Goal: Transaction & Acquisition: Purchase product/service

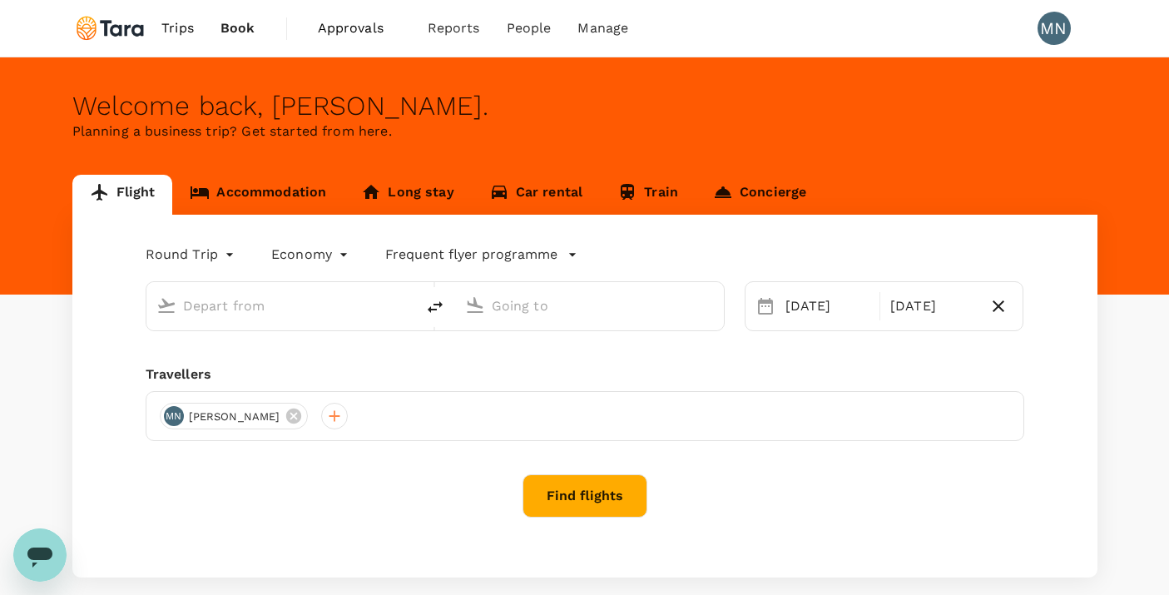
type input "[GEOGRAPHIC_DATA], [GEOGRAPHIC_DATA] (any)"
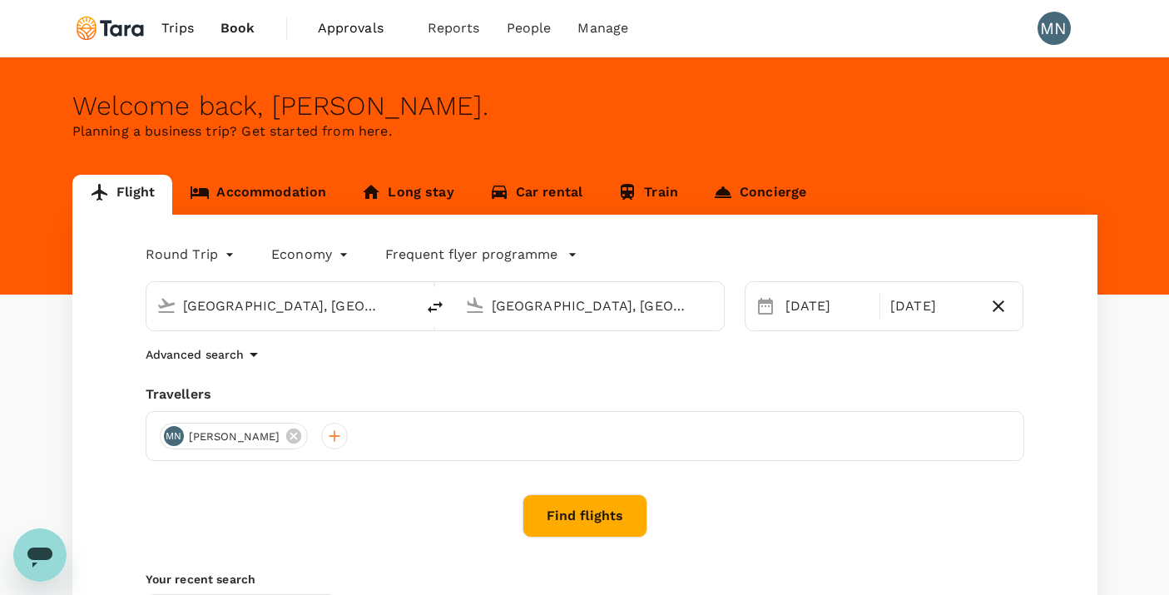
click at [1001, 309] on icon "button" at bounding box center [998, 306] width 12 height 12
click at [987, 308] on span "Add return" at bounding box center [957, 307] width 73 height 16
type input "roundtrip"
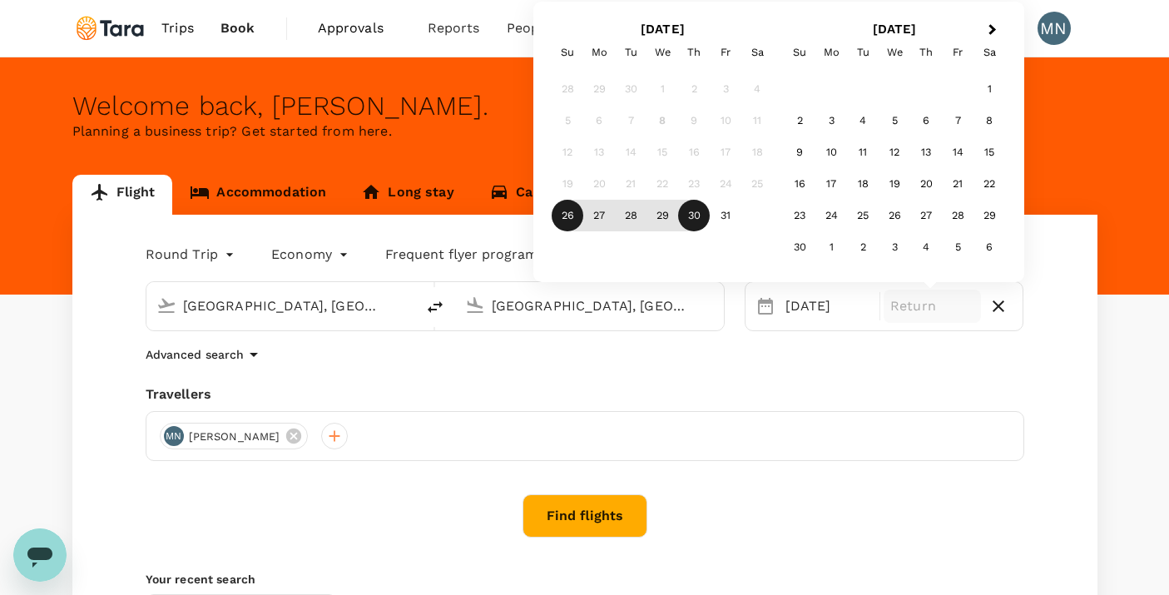
click at [700, 217] on div "30" at bounding box center [694, 216] width 32 height 32
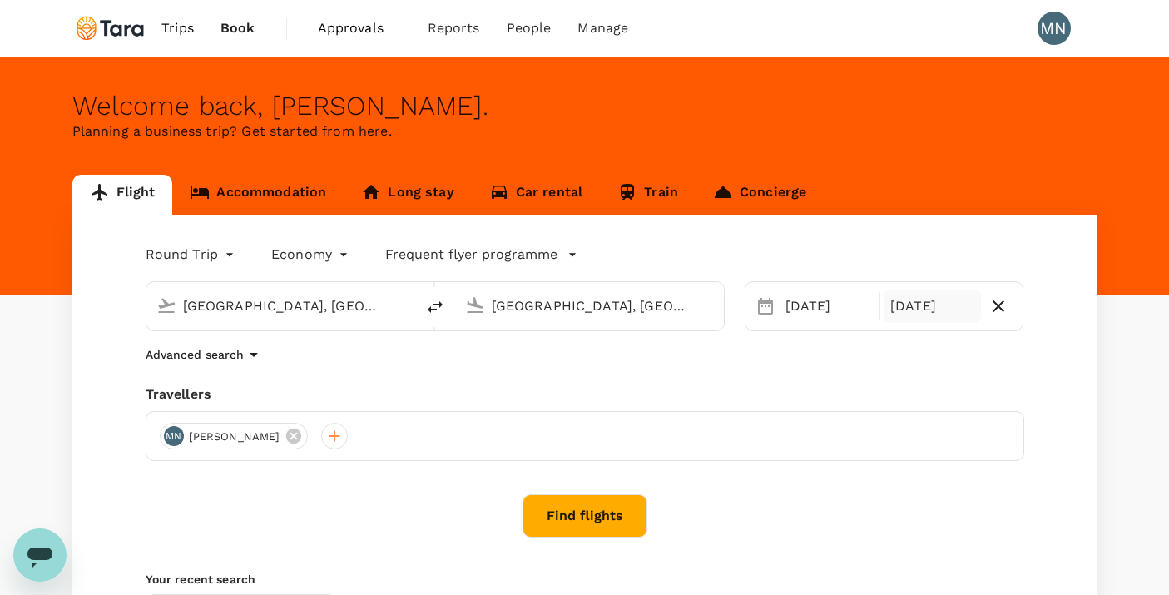
click at [584, 520] on button "Find flights" at bounding box center [584, 515] width 125 height 43
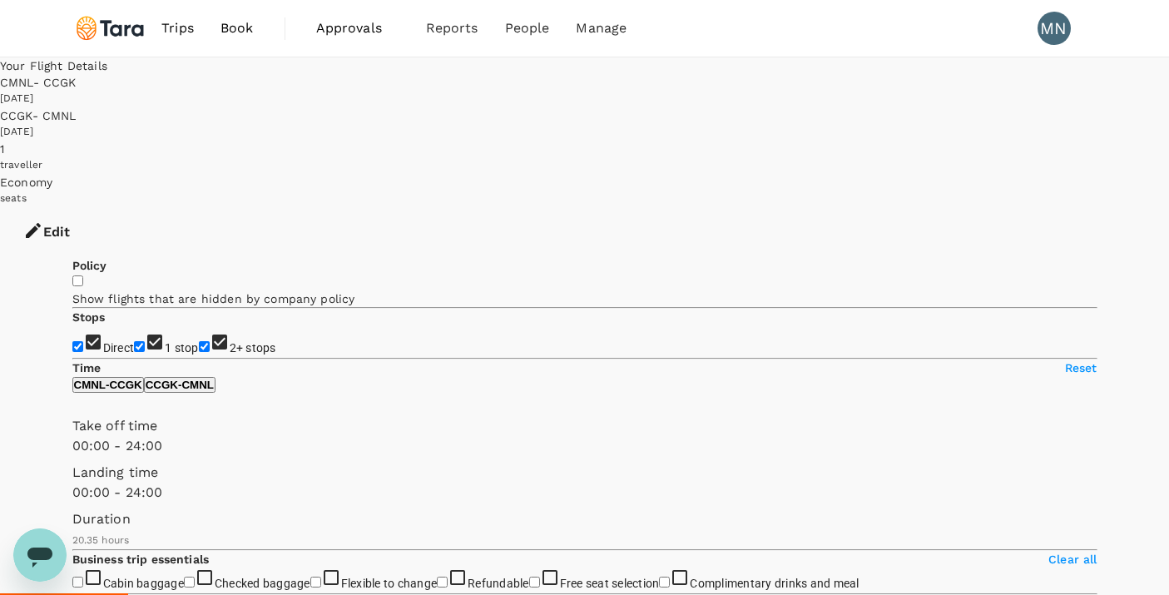
scroll to position [1, 0]
type input "1735"
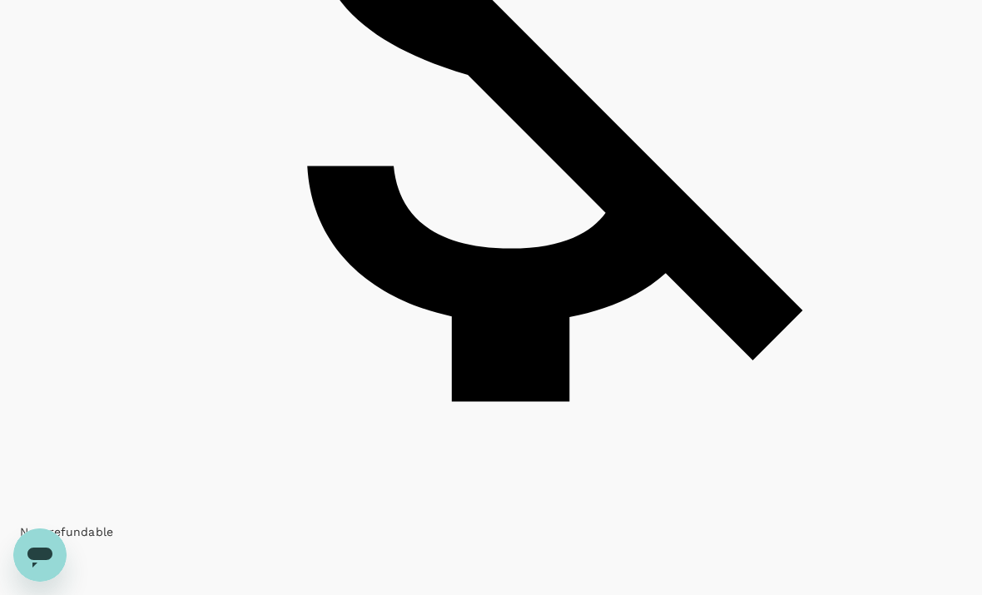
scroll to position [4077, 0]
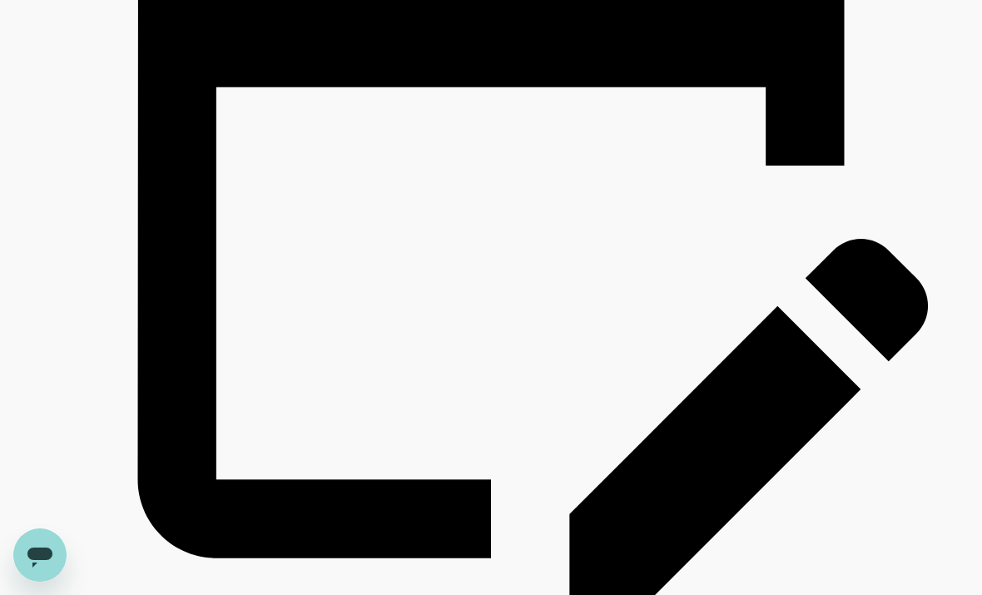
scroll to position [4131, 0]
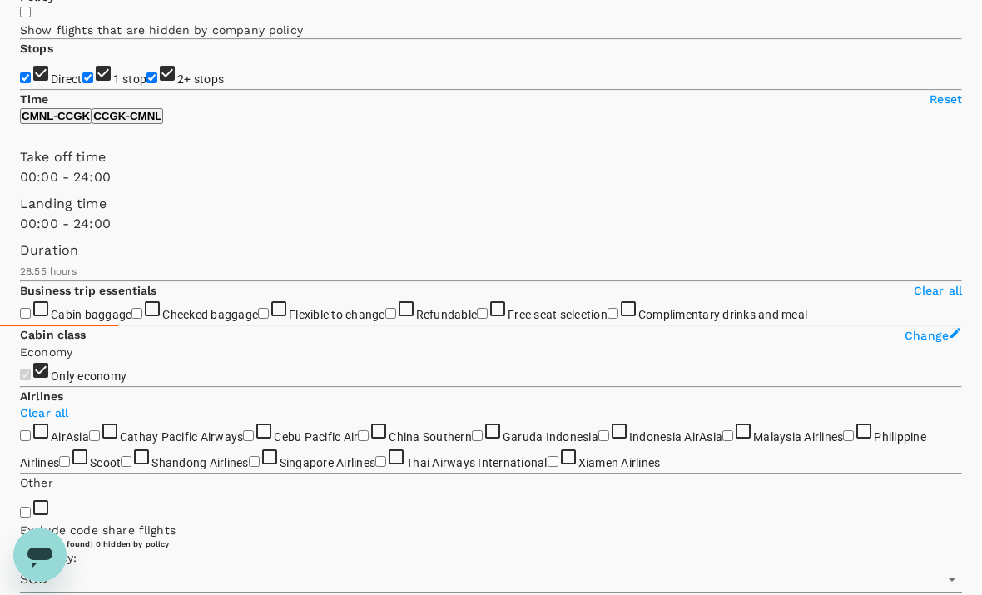
scroll to position [278, 0]
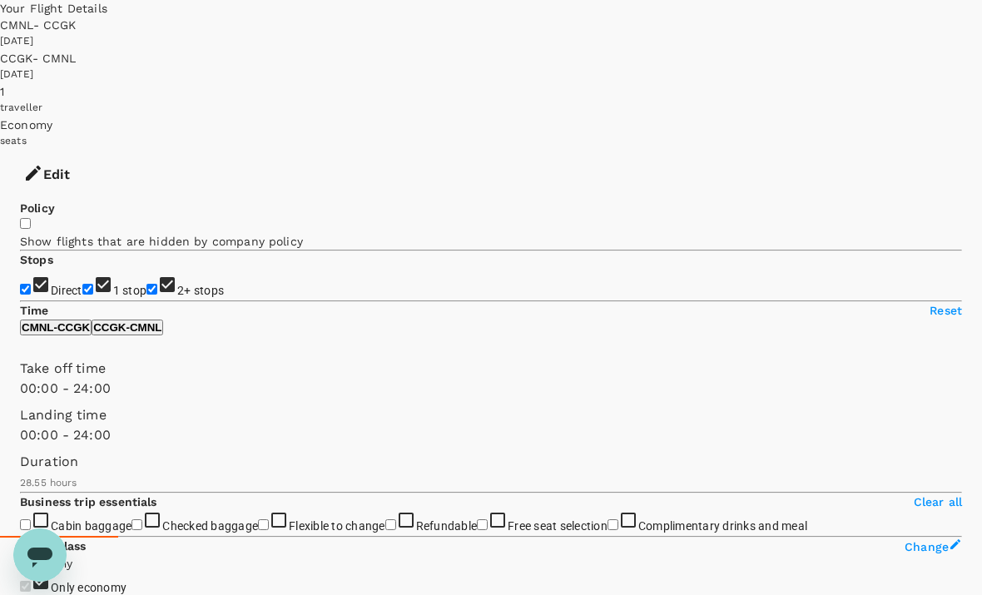
scroll to position [0, 0]
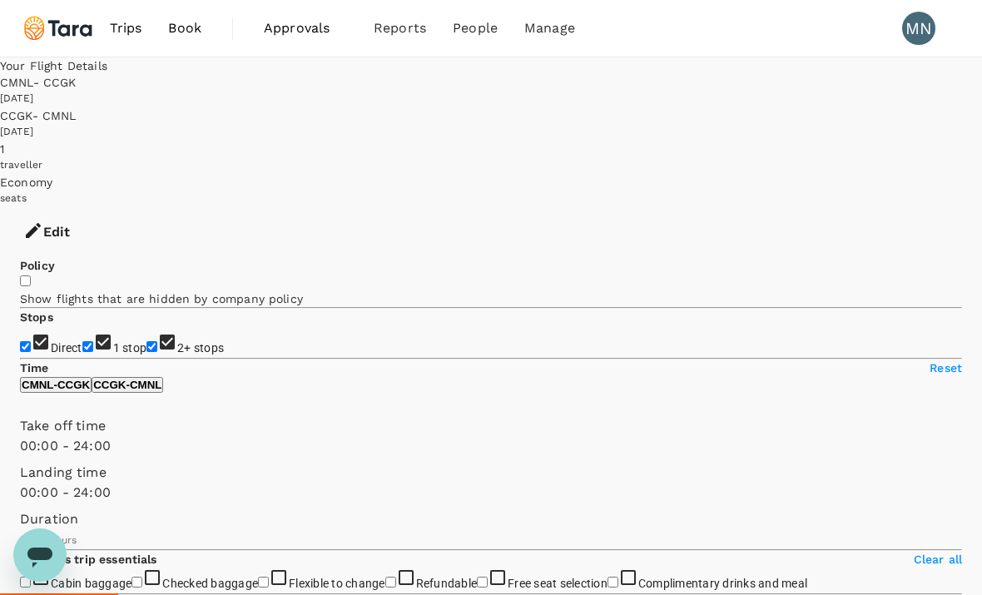
click at [93, 207] on button "Edit" at bounding box center [46, 232] width 93 height 50
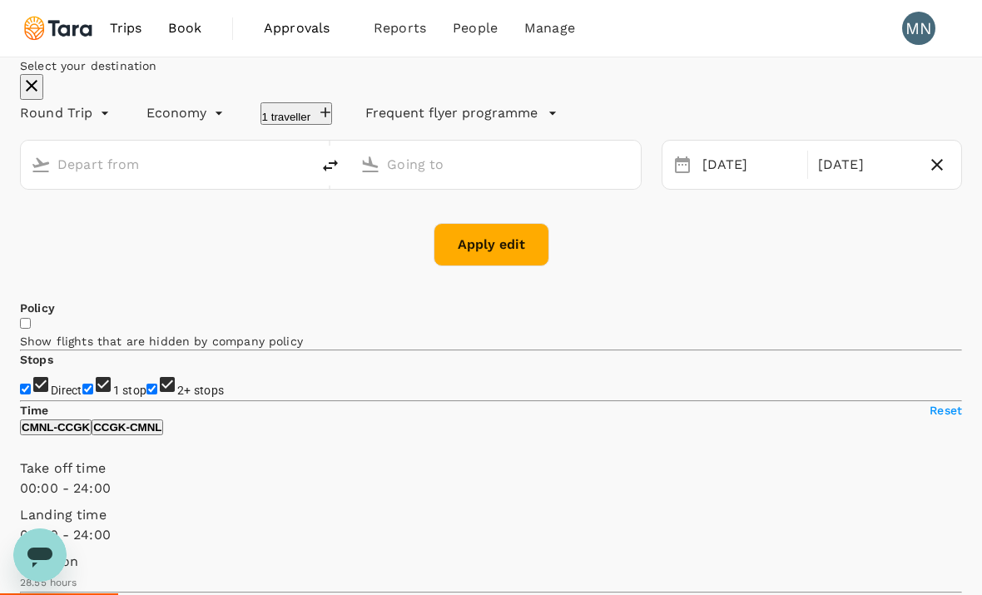
type input "[GEOGRAPHIC_DATA], [GEOGRAPHIC_DATA] (any)"
click at [823, 181] on div "[DATE]" at bounding box center [865, 165] width 108 height 32
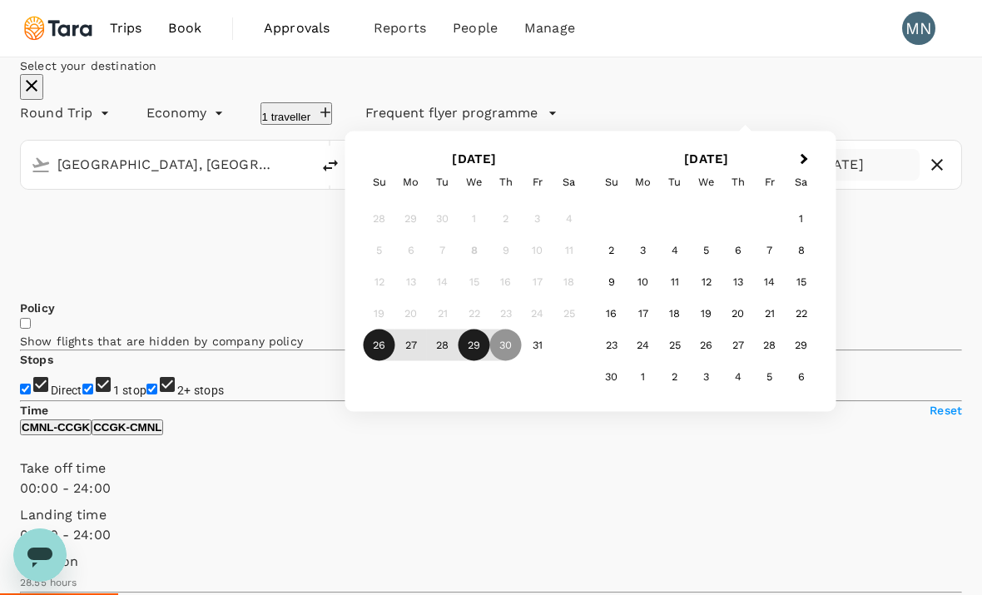
click at [490, 361] on div "29" at bounding box center [474, 345] width 32 height 32
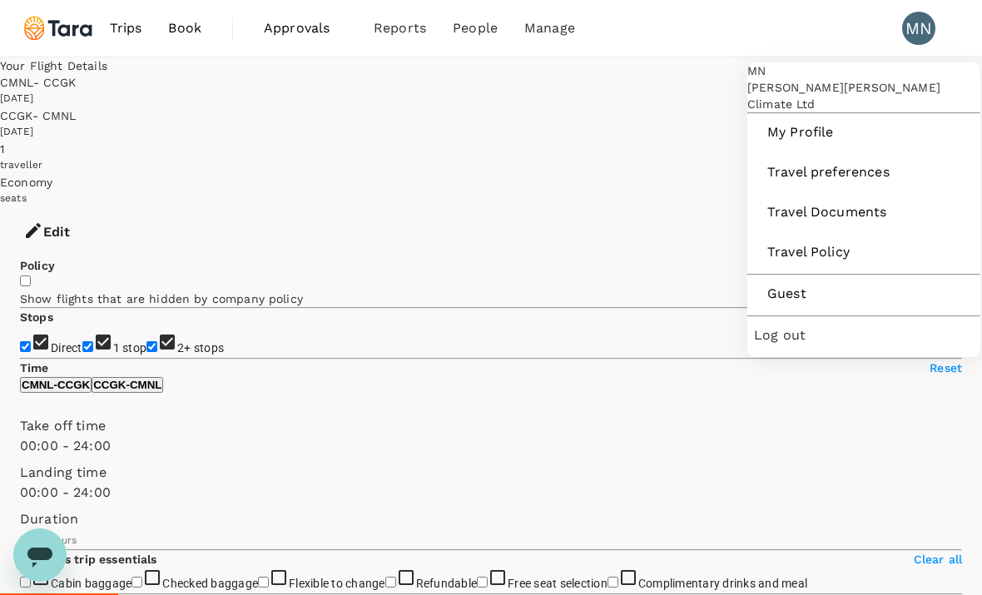
click at [959, 26] on li "MN" at bounding box center [924, 28] width 73 height 57
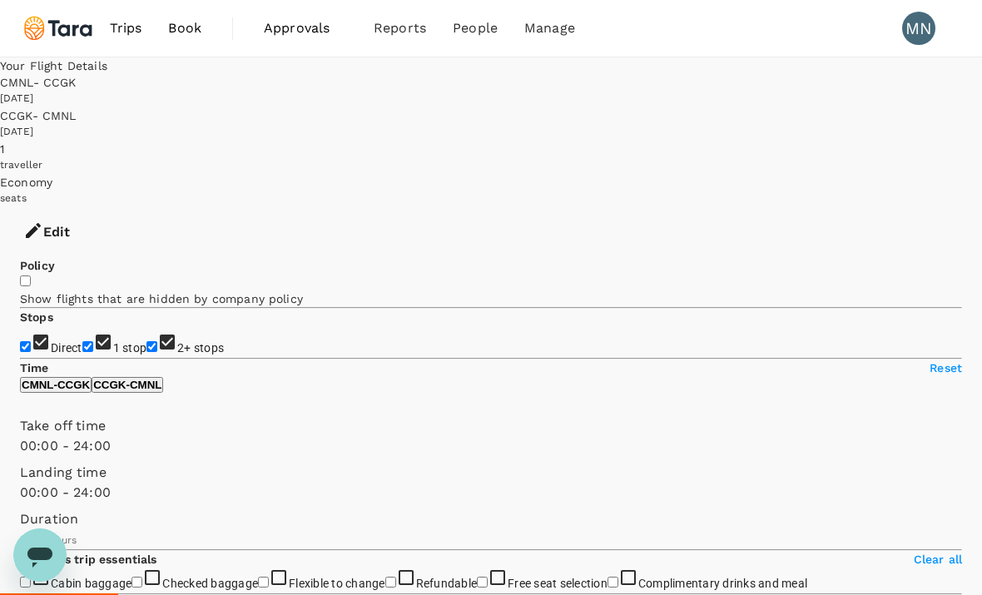
type input "1735"
click at [93, 207] on button "Edit" at bounding box center [46, 232] width 93 height 50
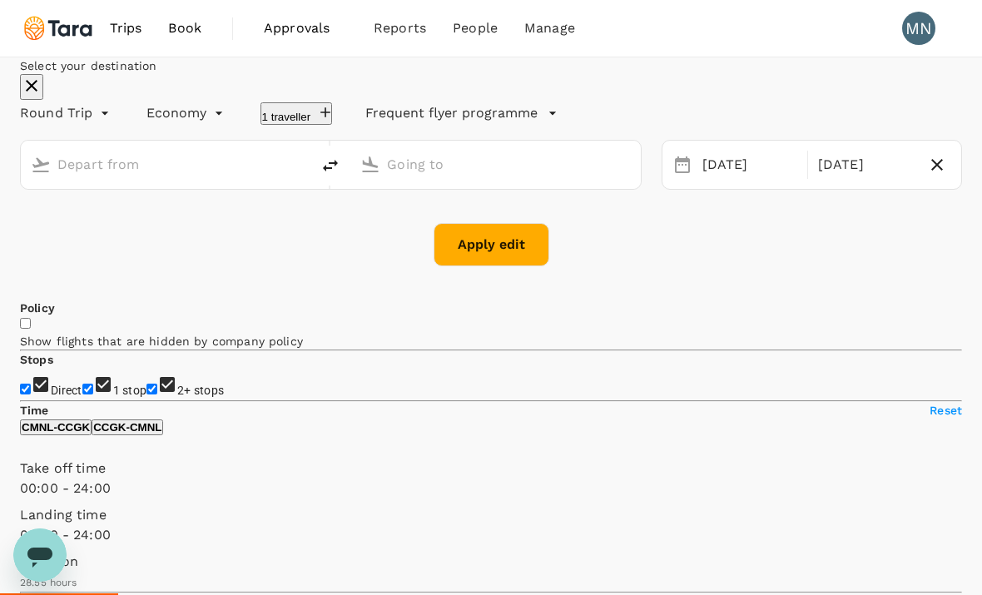
type input "[GEOGRAPHIC_DATA], [GEOGRAPHIC_DATA] (any)"
click at [509, 266] on button "Apply edit" at bounding box center [491, 244] width 116 height 43
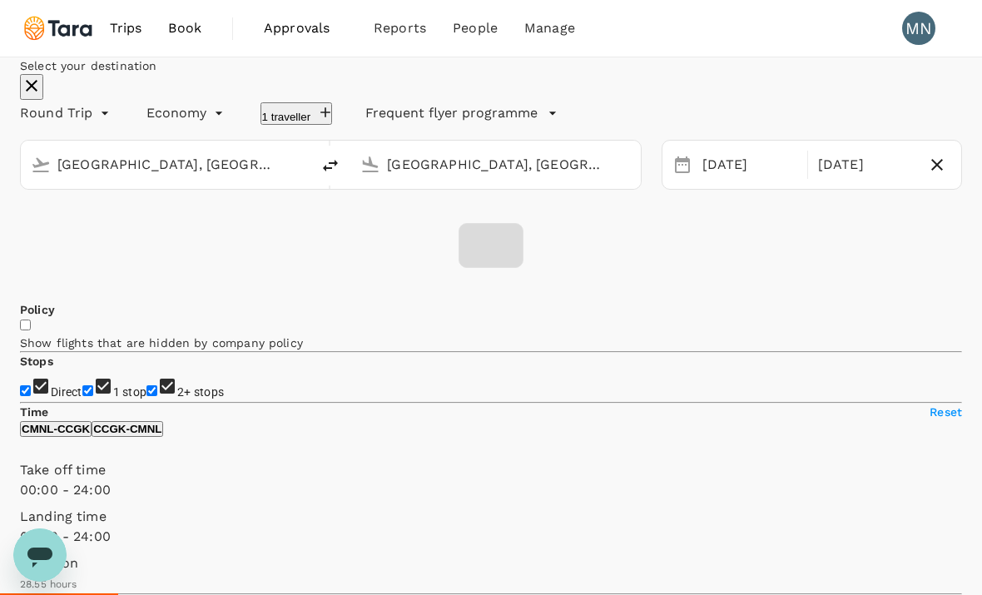
checkbox input "false"
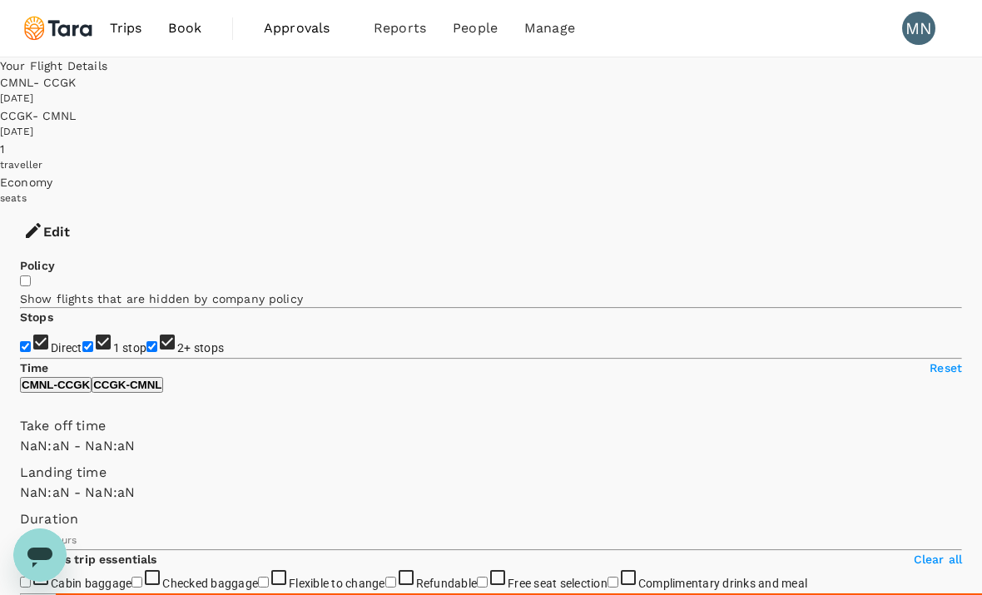
type input "1440"
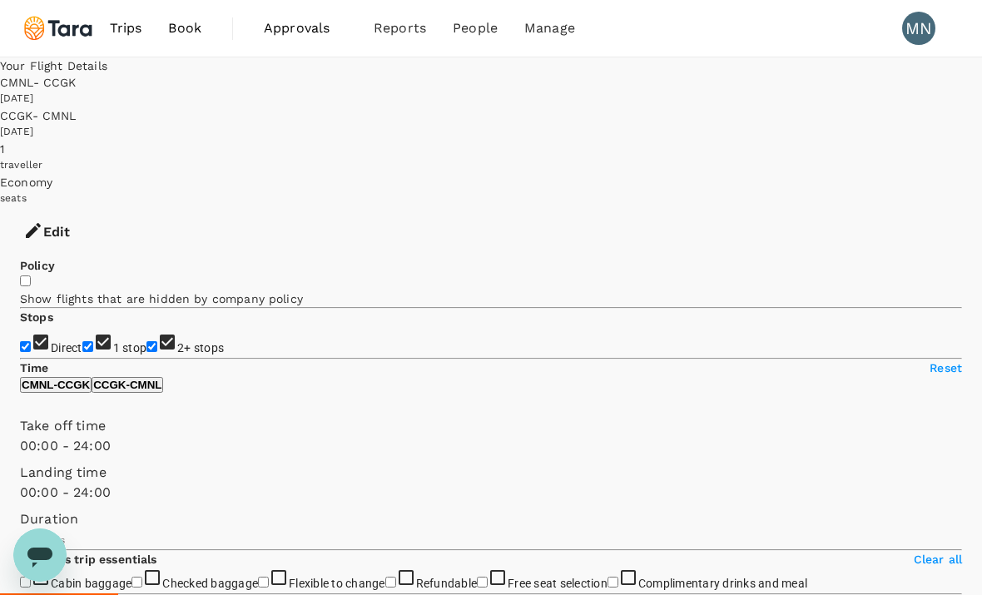
type input "1070"
checkbox input "true"
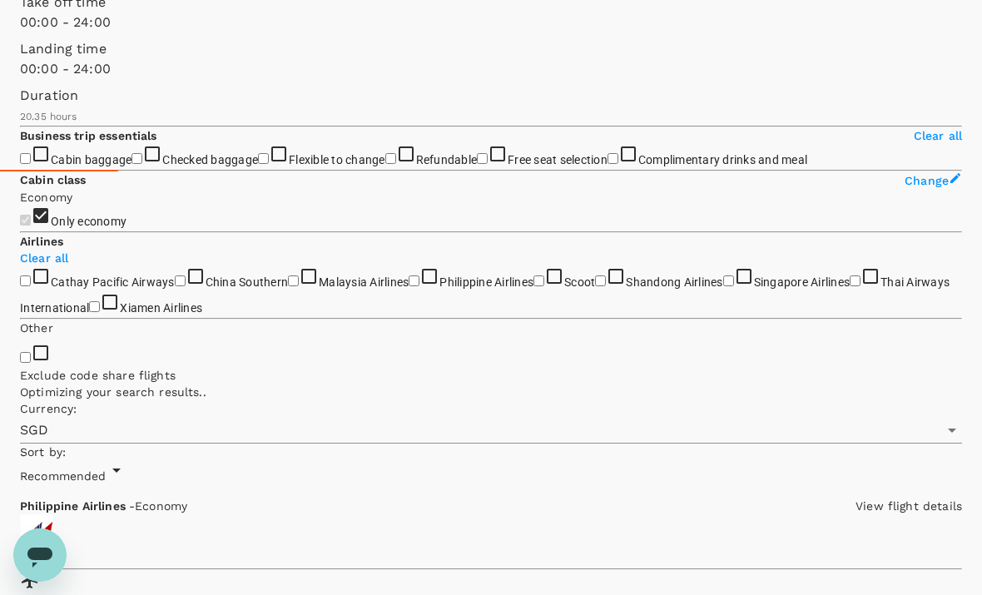
scroll to position [431, 0]
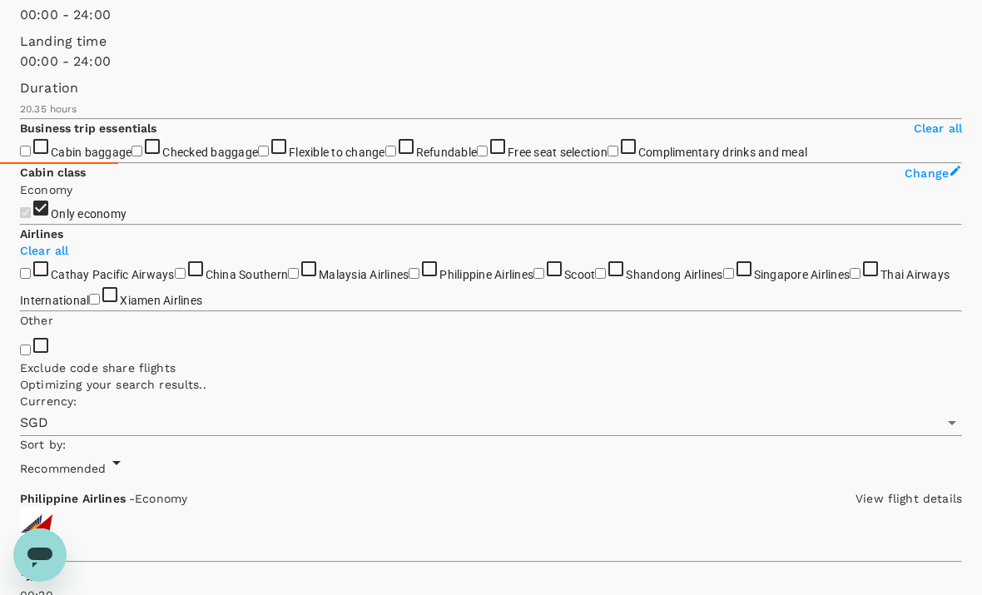
type input "1735"
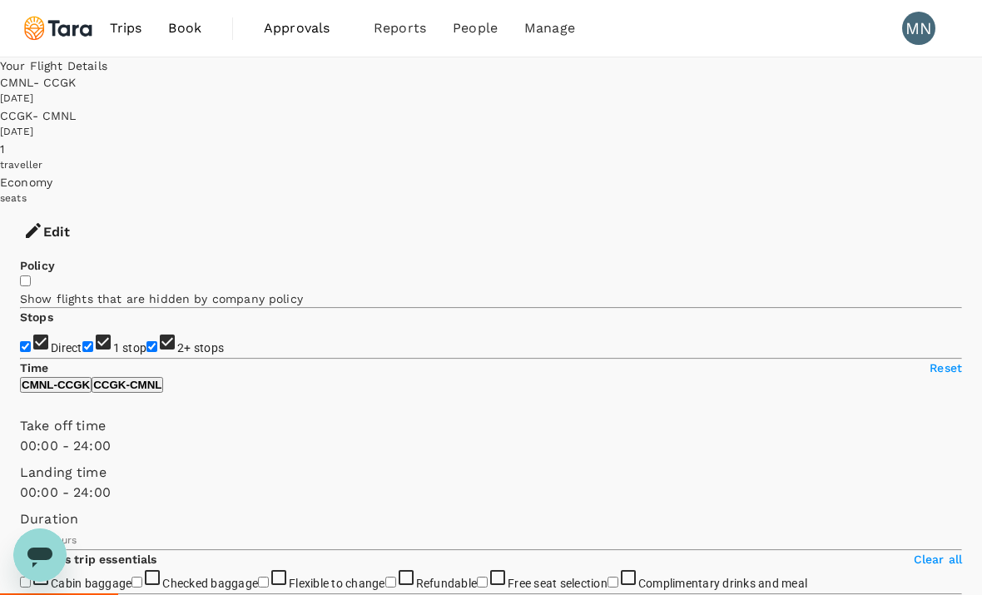
scroll to position [5, 0]
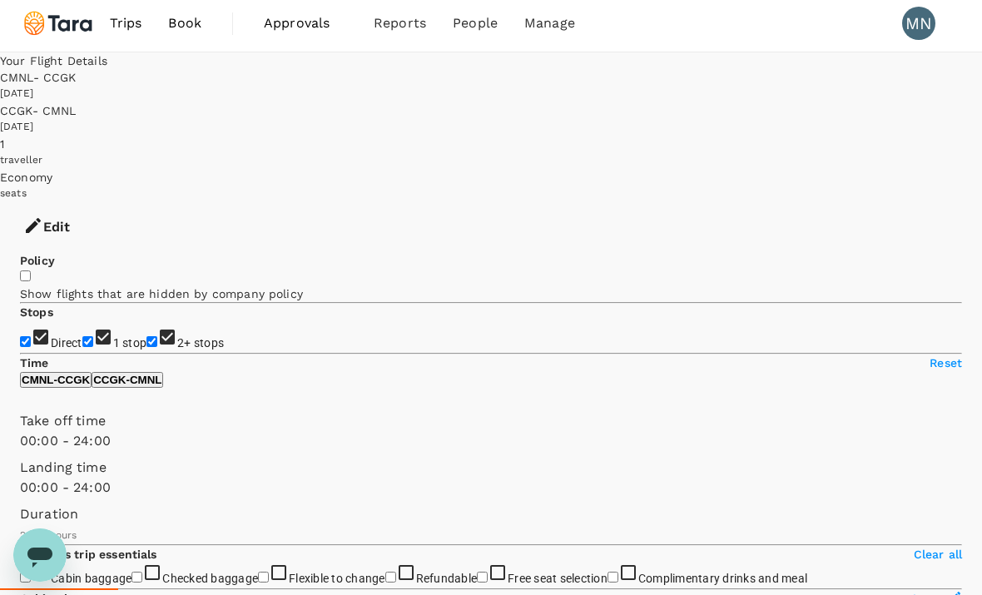
click at [93, 202] on button "Edit" at bounding box center [46, 227] width 93 height 50
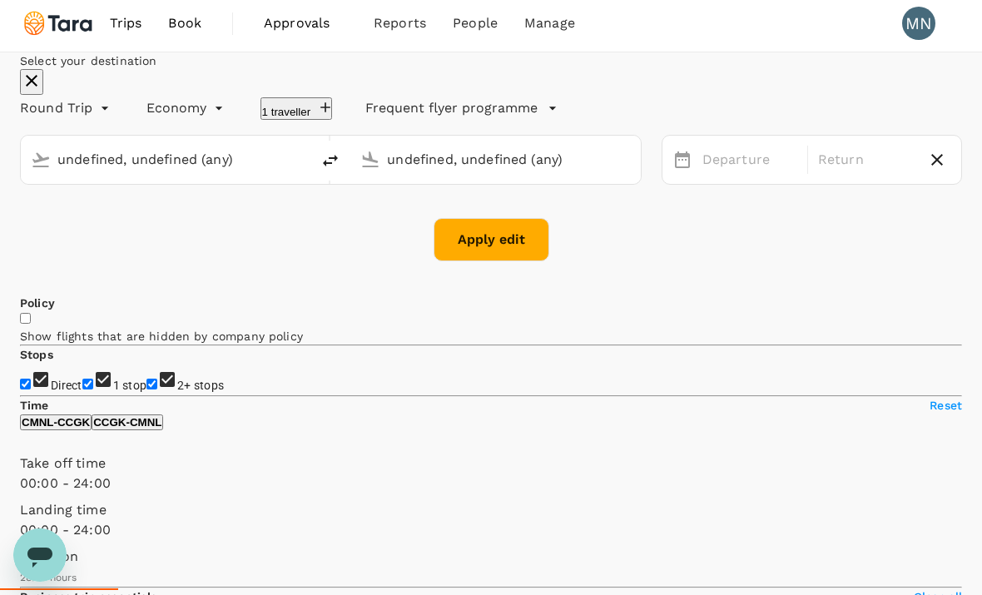
type input "[GEOGRAPHIC_DATA], [GEOGRAPHIC_DATA] (any)"
click at [819, 176] on div "[DATE]" at bounding box center [865, 160] width 108 height 32
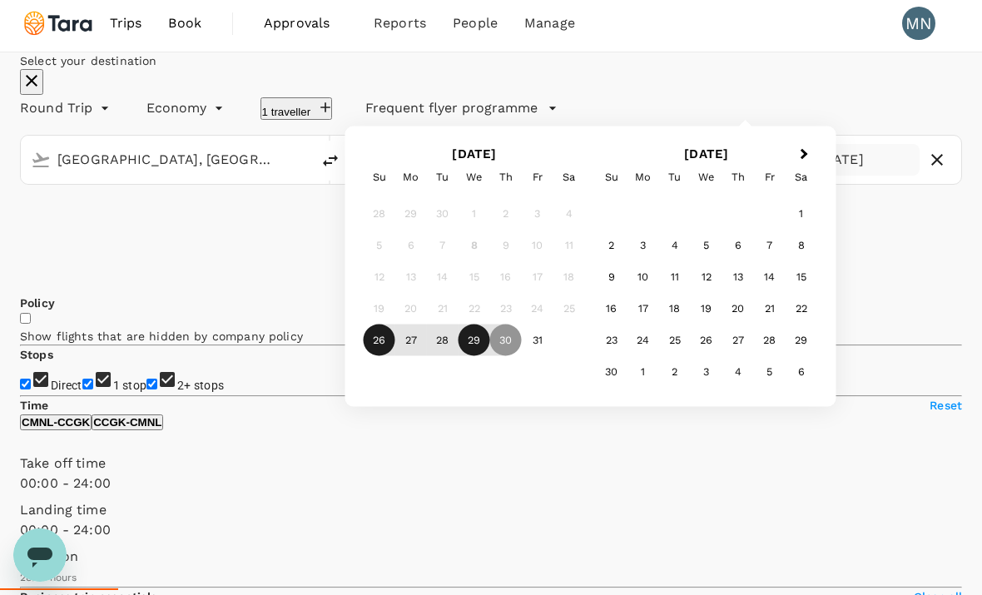
click at [490, 356] on div "29" at bounding box center [474, 340] width 32 height 32
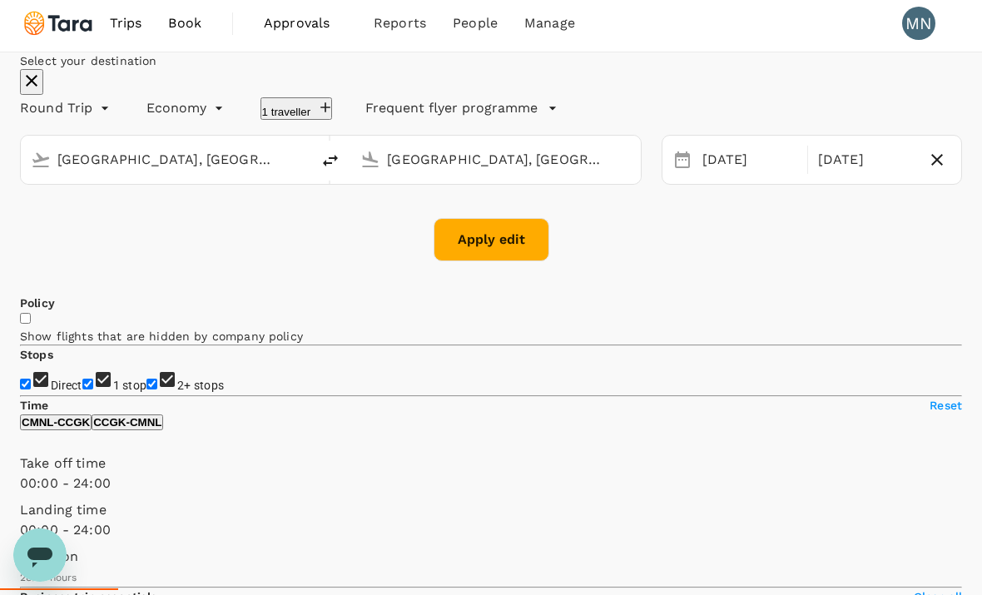
click at [497, 261] on button "Apply edit" at bounding box center [491, 239] width 116 height 43
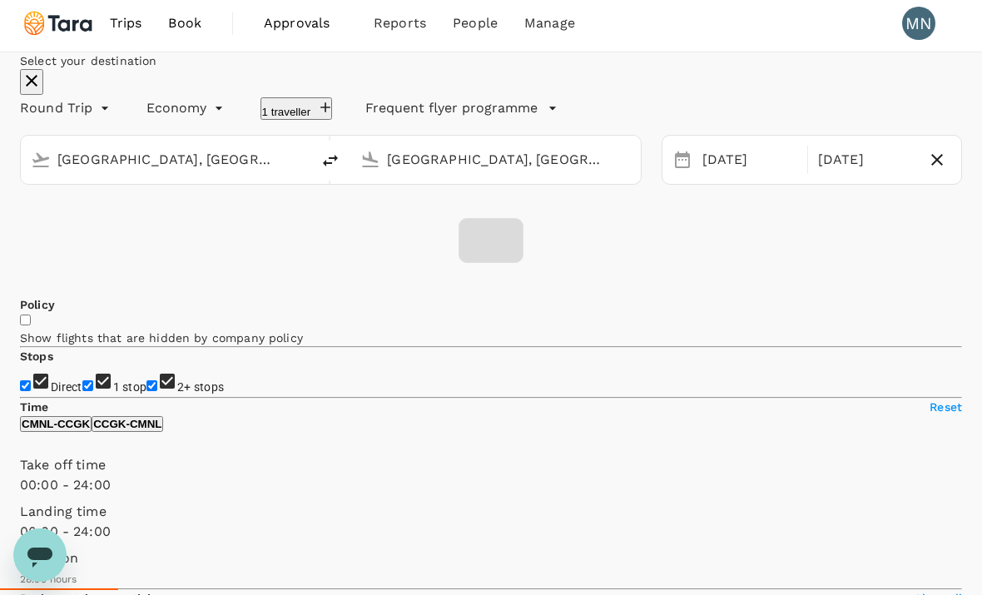
checkbox input "false"
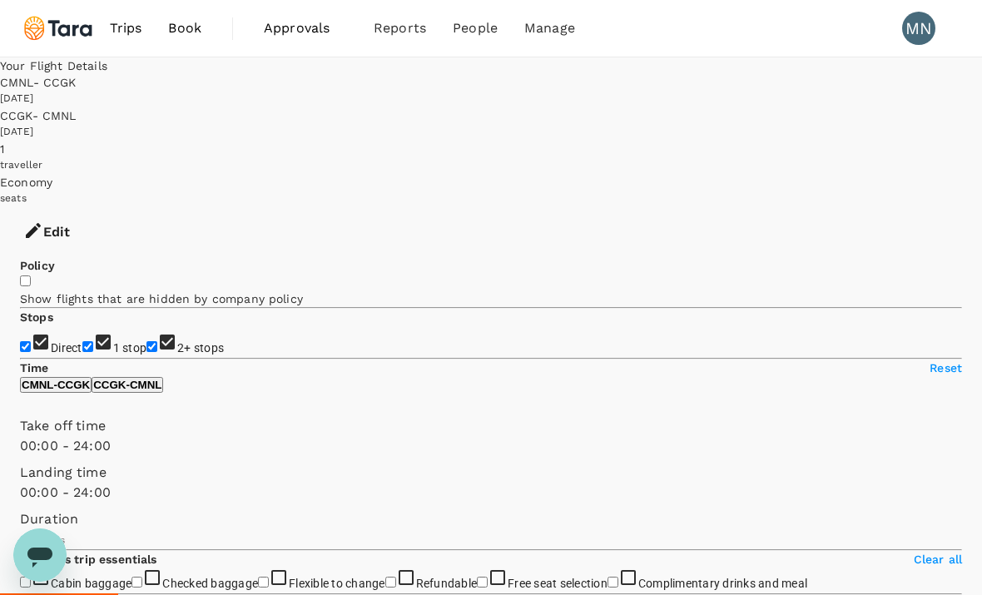
type input "1235"
checkbox input "true"
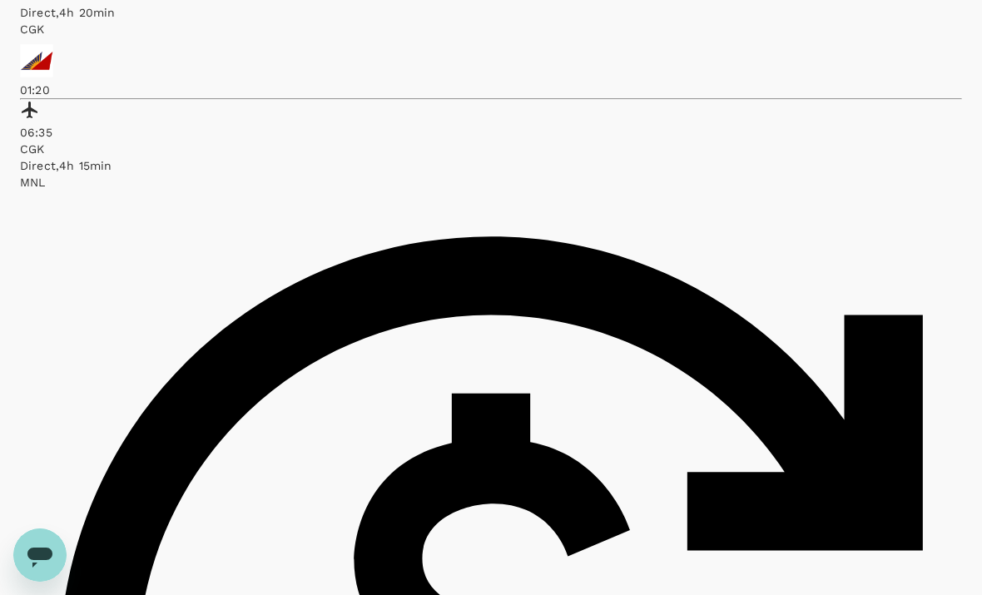
scroll to position [1041, 0]
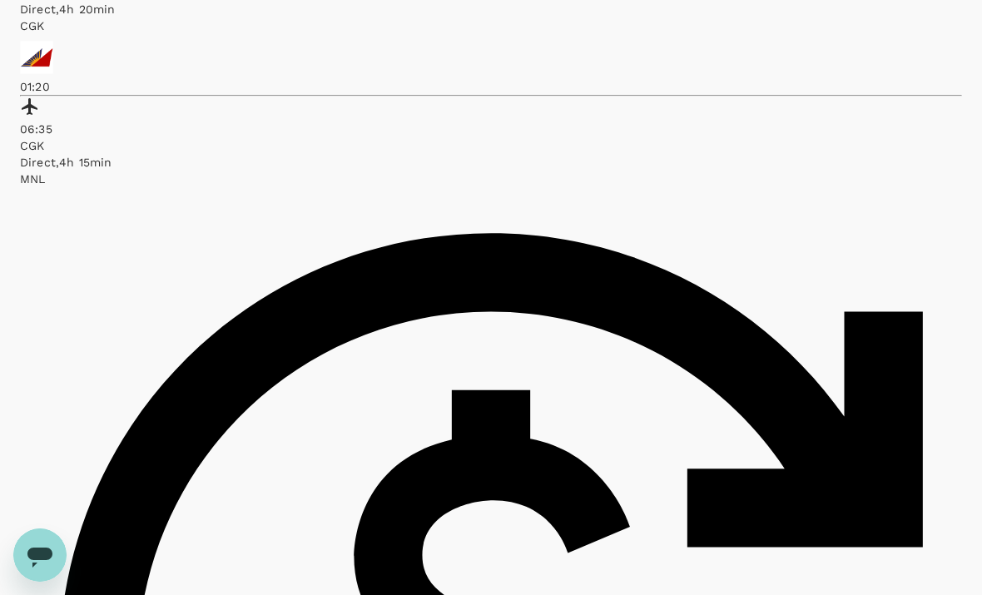
type input "1735"
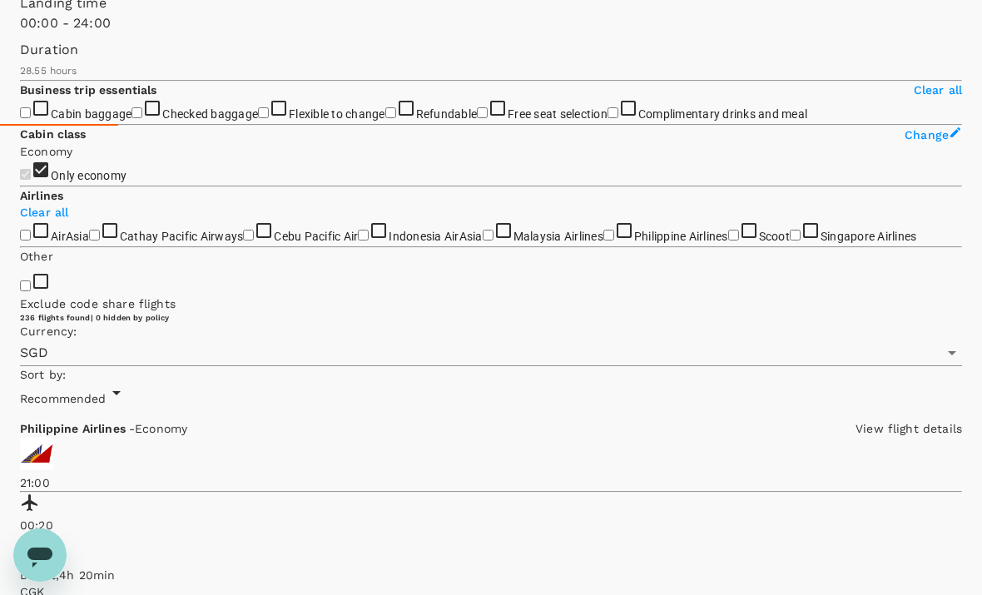
scroll to position [449, 0]
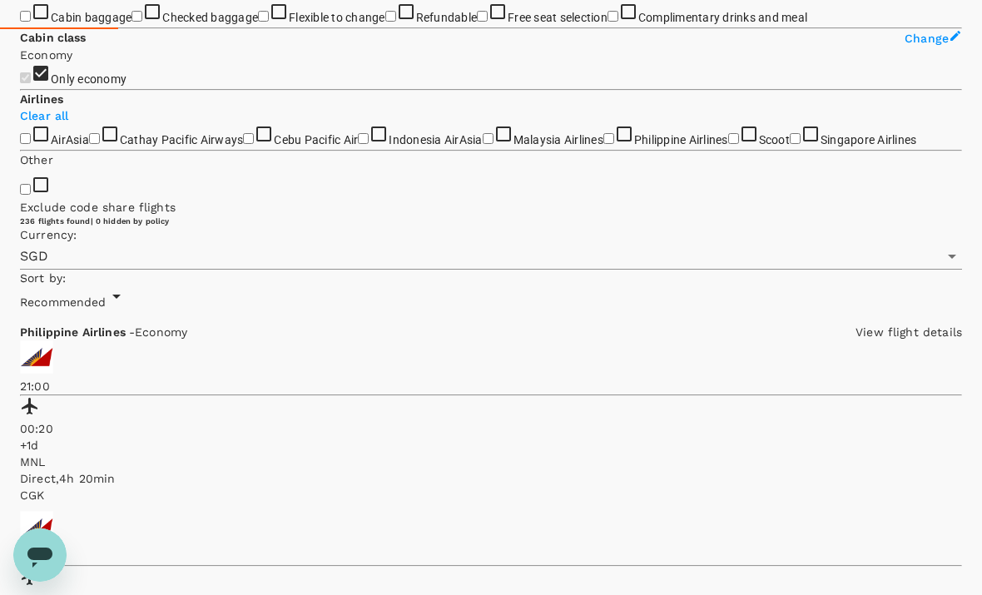
scroll to position [621, 0]
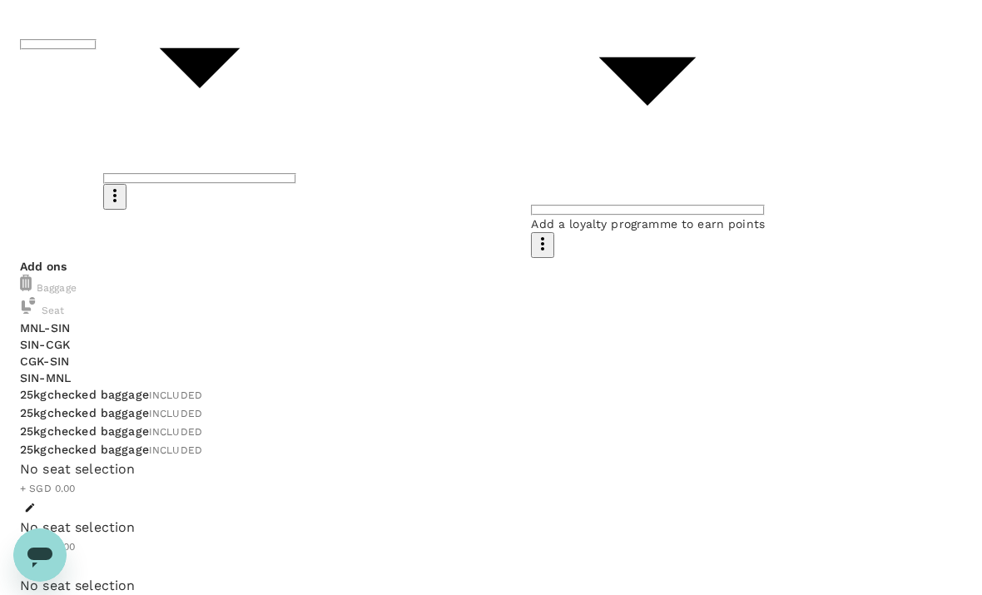
scroll to position [388, 0]
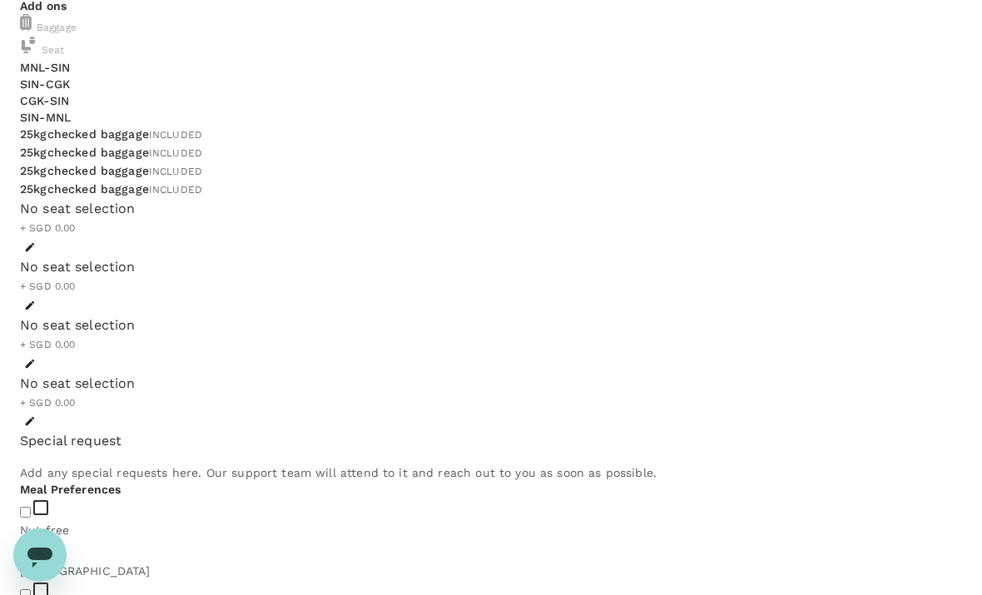
scroll to position [621, 0]
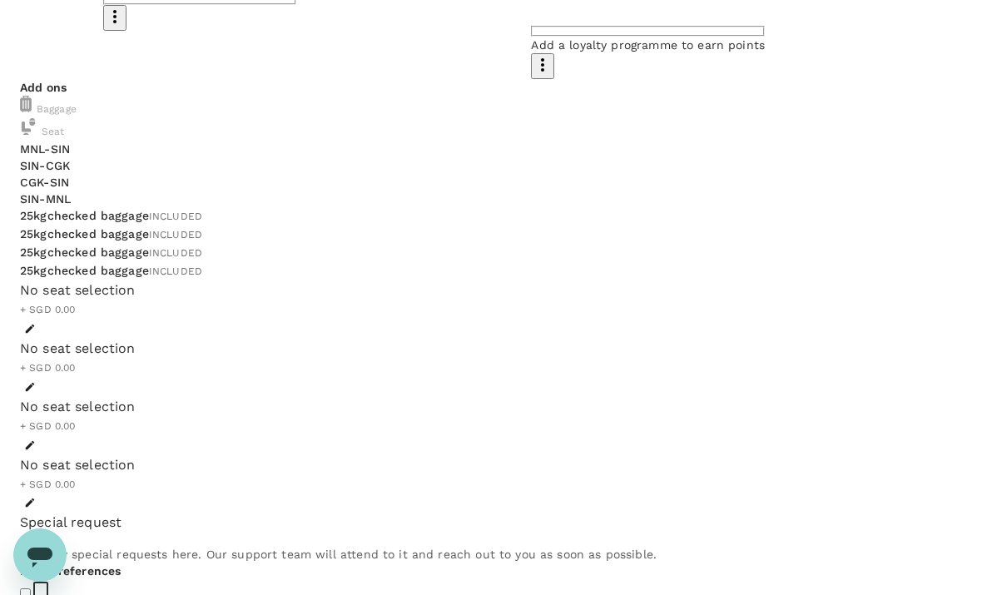
scroll to position [561, 0]
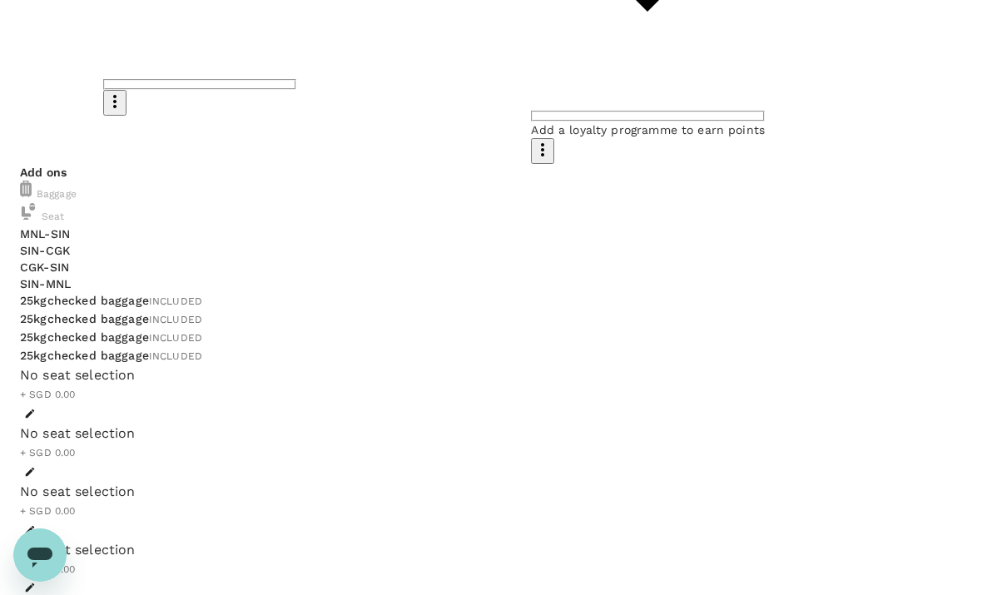
scroll to position [526, 0]
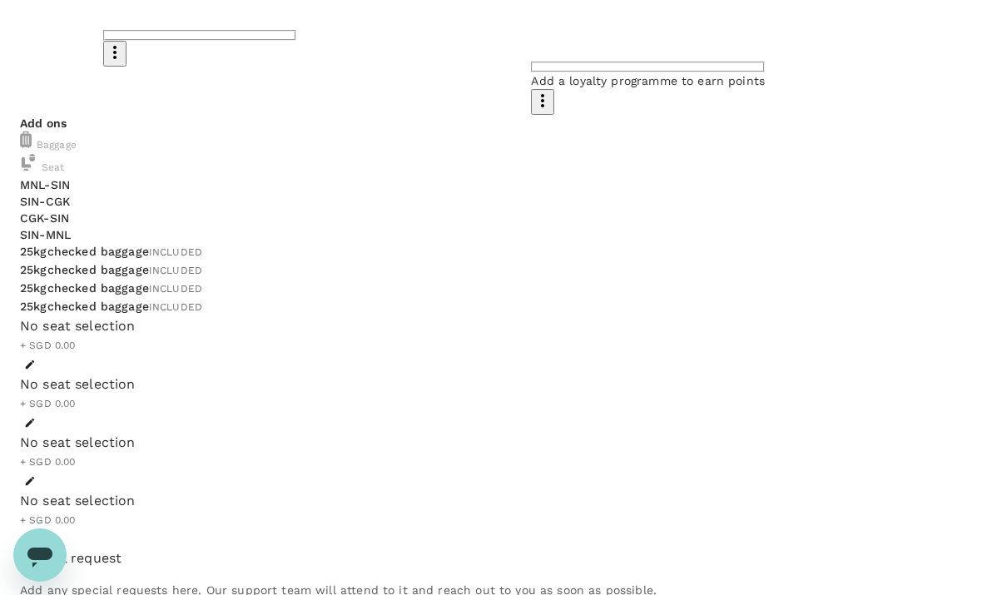
scroll to position [536, 0]
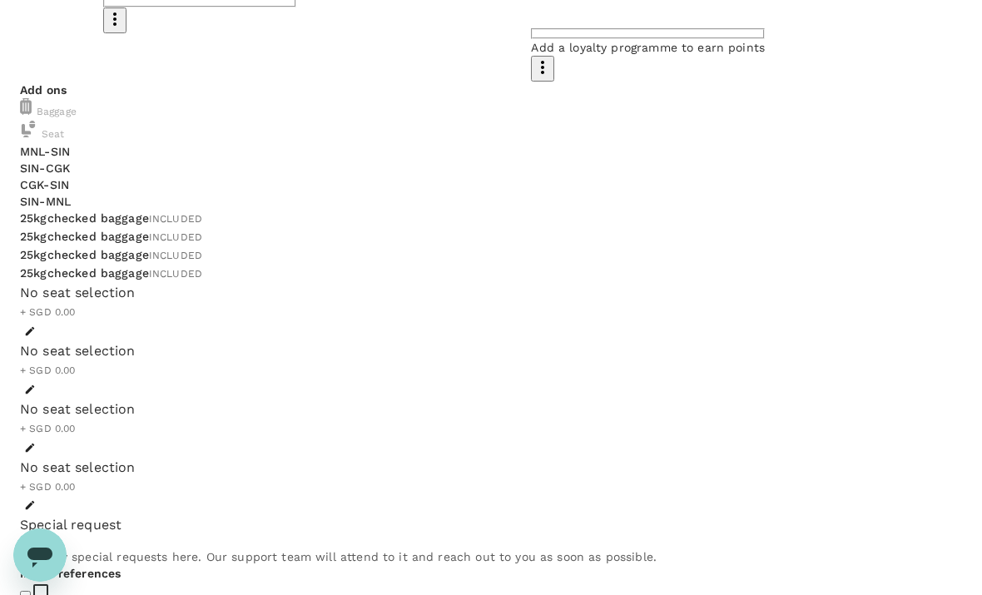
checkbox input "false"
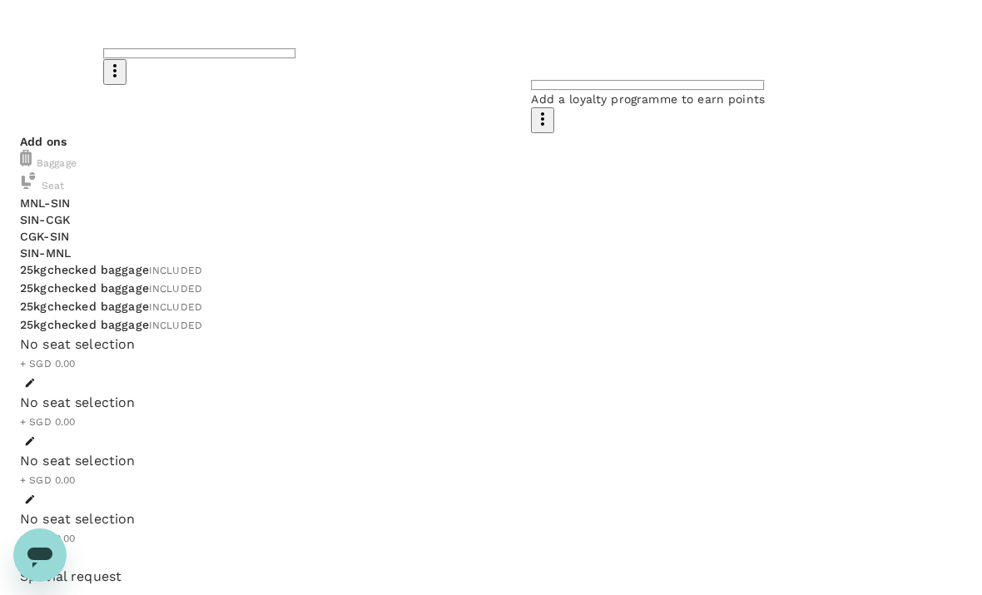
scroll to position [654, 0]
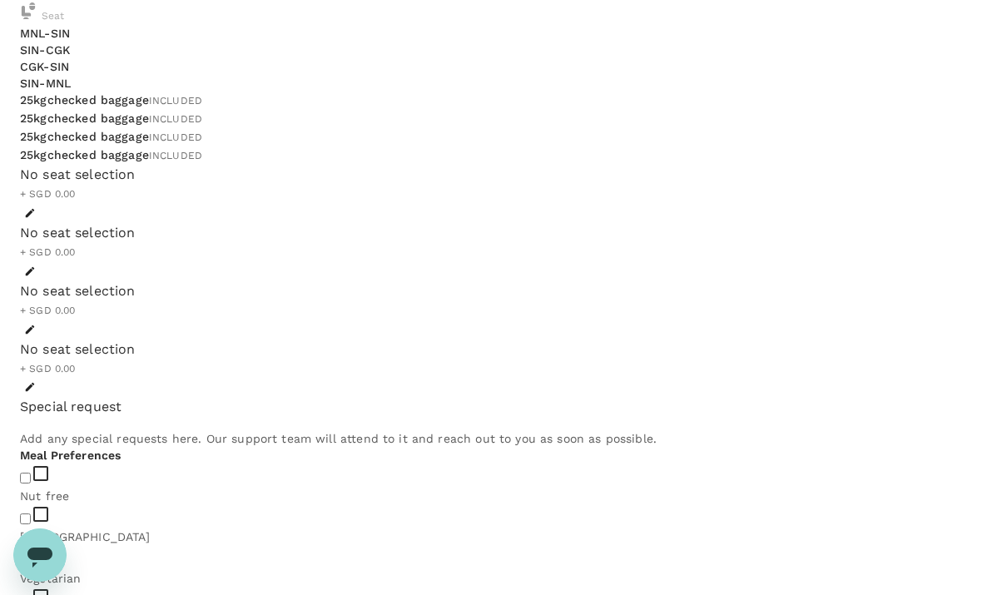
type textarea "M"
type textarea "U"
type textarea "I am a person with disability -- may I request for an aisle seat please on all …"
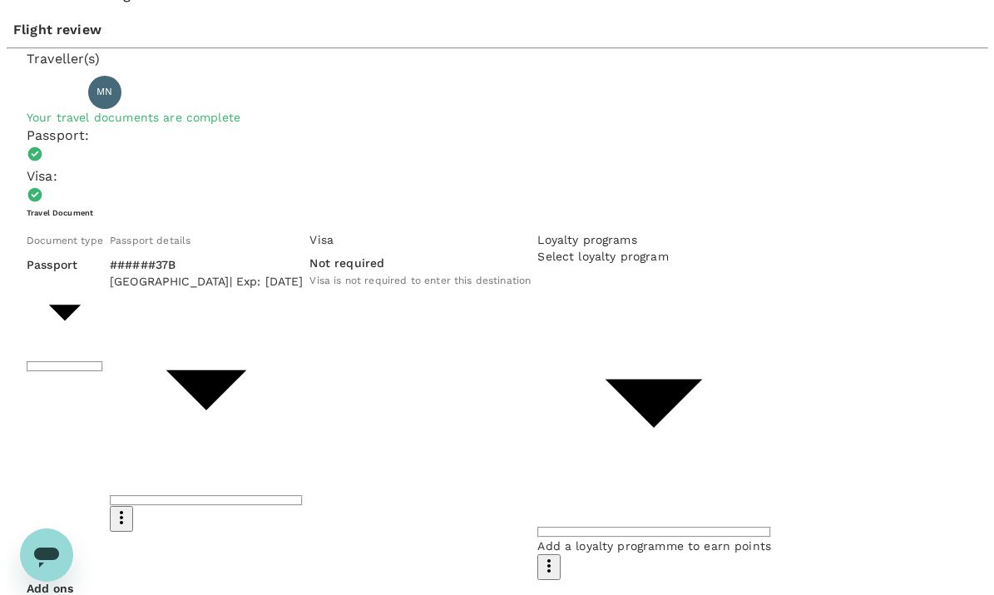
scroll to position [12, 0]
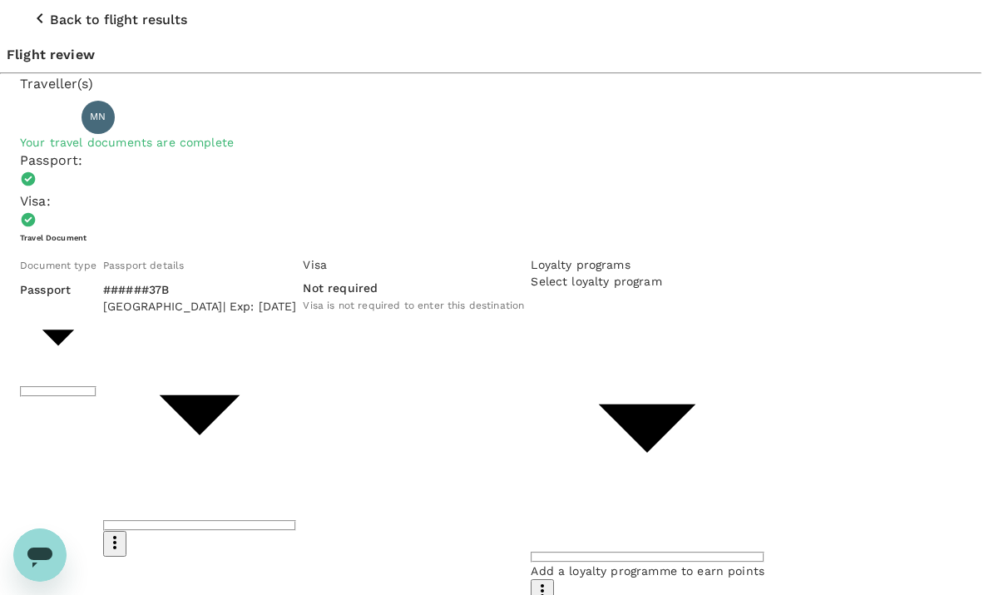
type input "9b978822-4779-4897-880a-17c8504d3706"
click at [443, 374] on div at bounding box center [497, 297] width 994 height 595
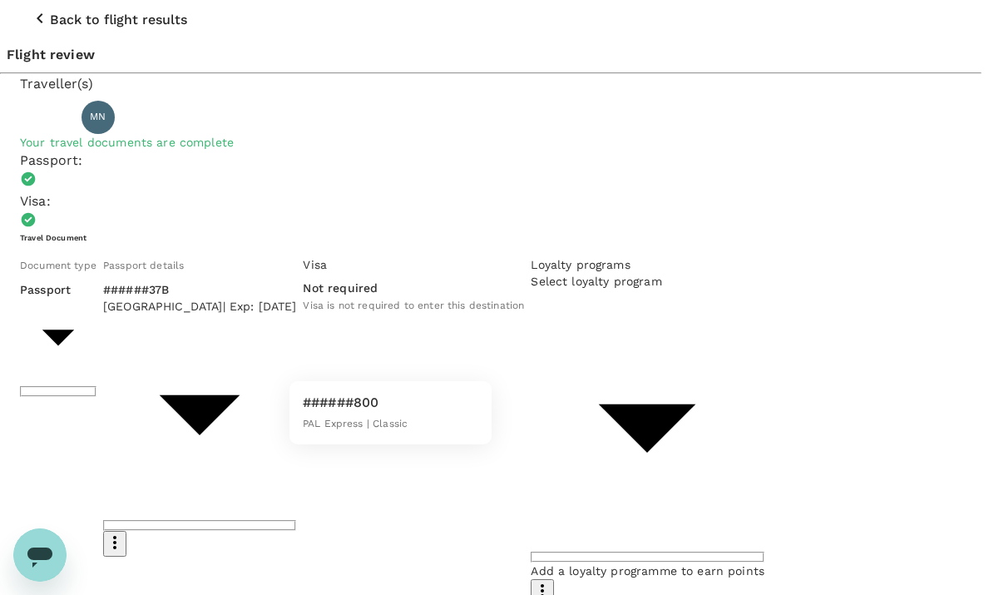
click at [462, 373] on div at bounding box center [497, 297] width 994 height 595
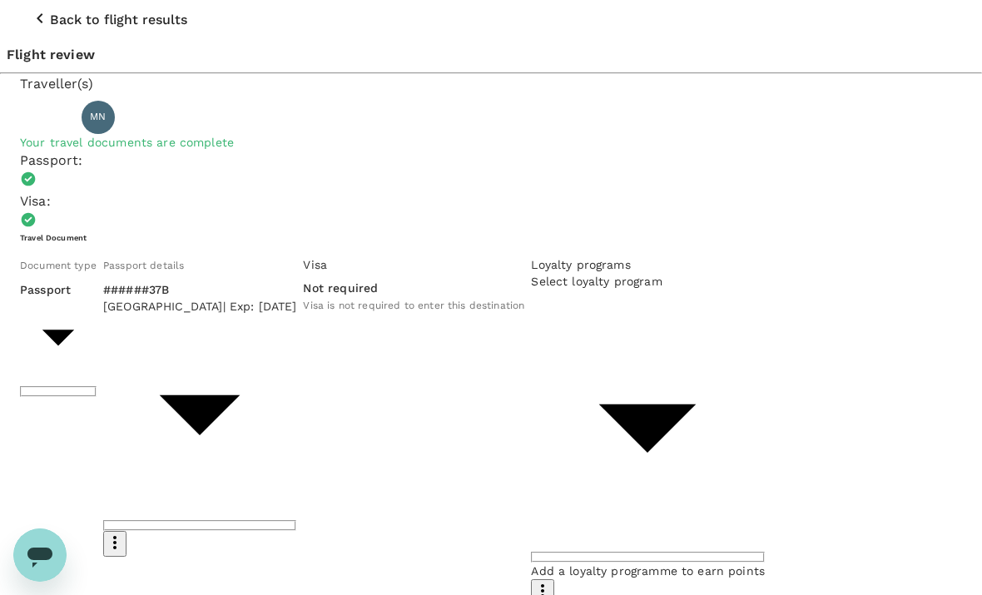
click at [524, 399] on div "Loyalty programs Select loyalty program ​ ​ Add a loyalty programme to earn poi…" at bounding box center [644, 427] width 240 height 355
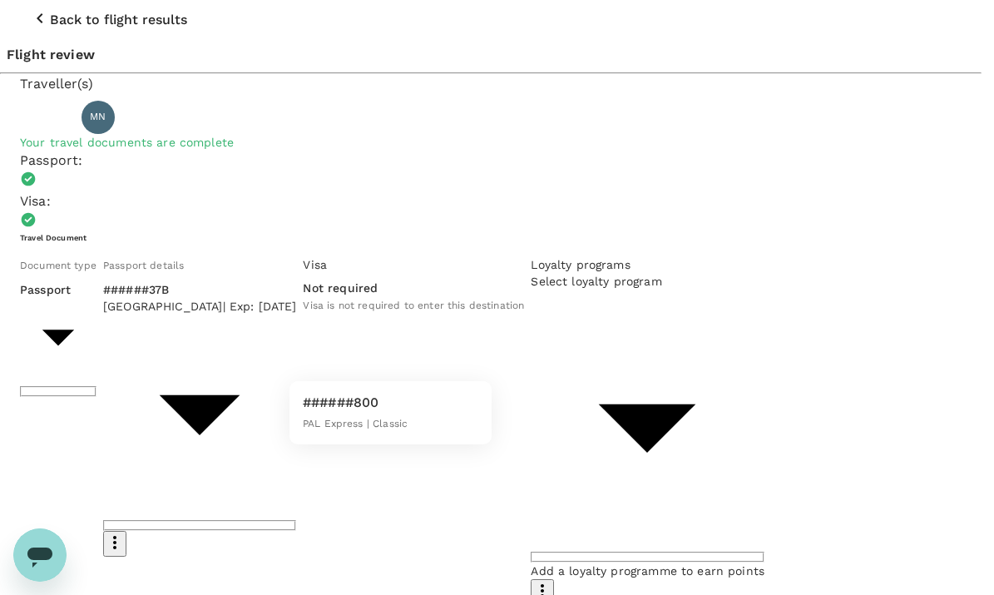
click at [511, 366] on div at bounding box center [497, 297] width 994 height 595
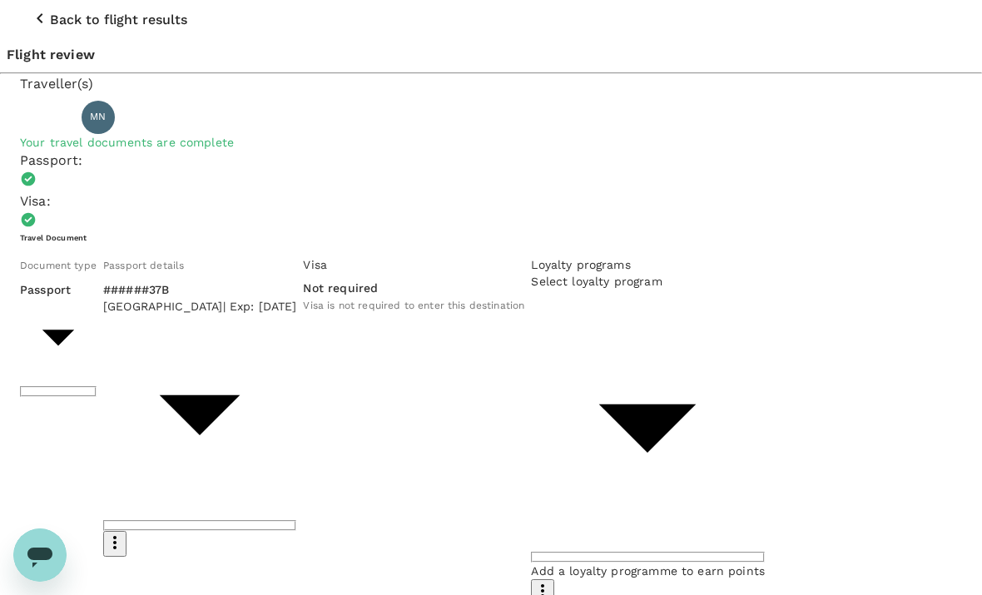
click at [532, 581] on icon "button" at bounding box center [542, 591] width 20 height 20
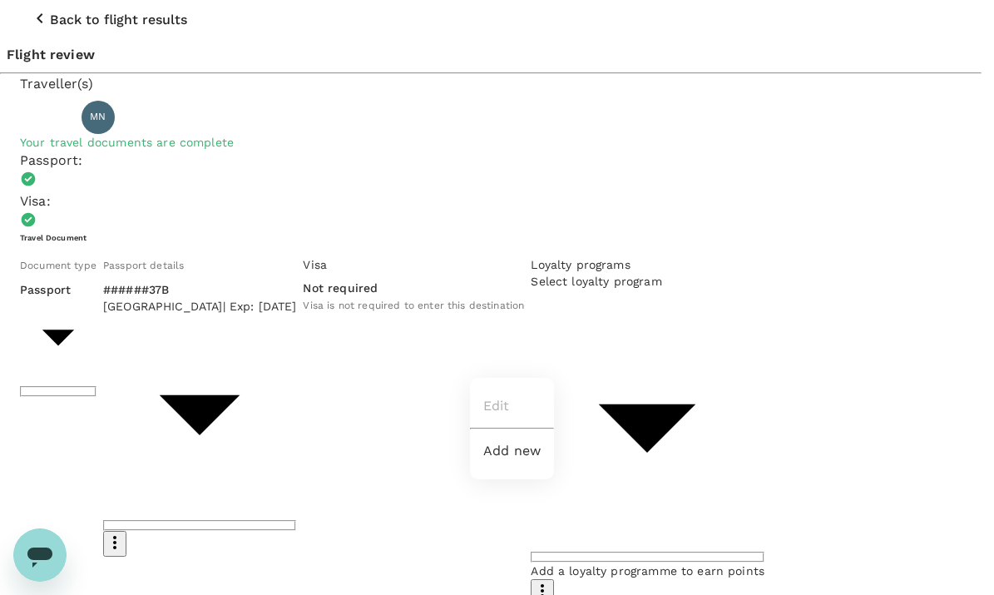
click at [507, 462] on li "Add new" at bounding box center [512, 451] width 84 height 30
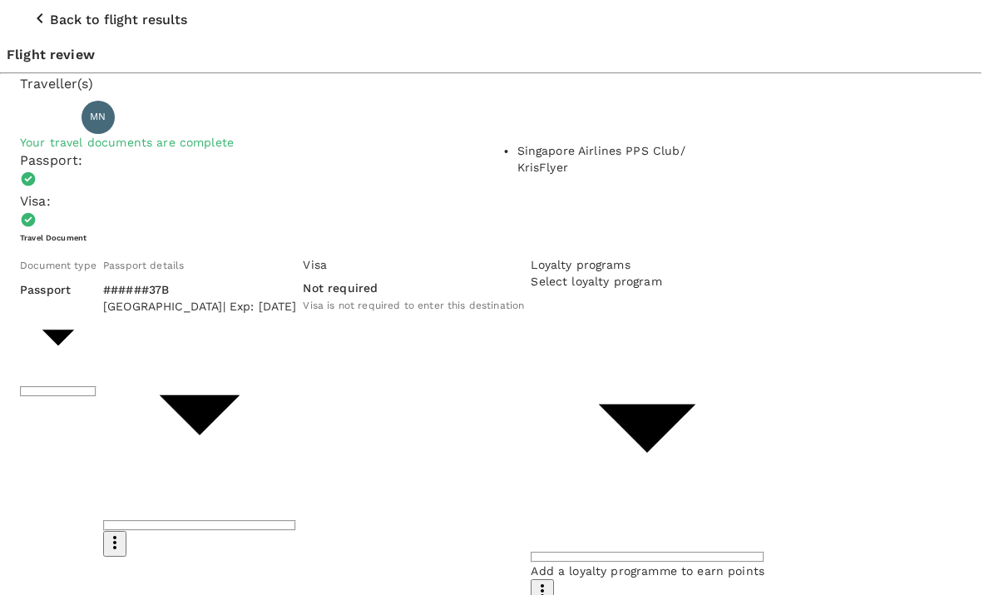
click at [572, 172] on p "Singapore Airlines PPS Club/ KrisFlyer" at bounding box center [628, 158] width 222 height 33
type input "Singapore Airlines PPS Club/ KrisFlyer"
paste input "8876649728"
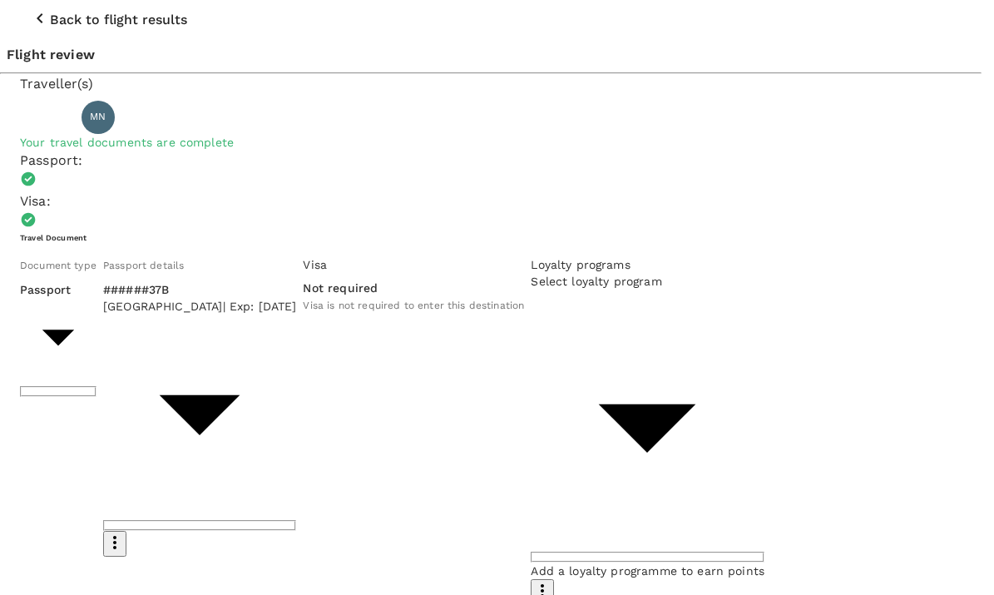
type input "8876649728"
type input "19aa34a5-53bf-48b5-96d6-5d18a30b866c"
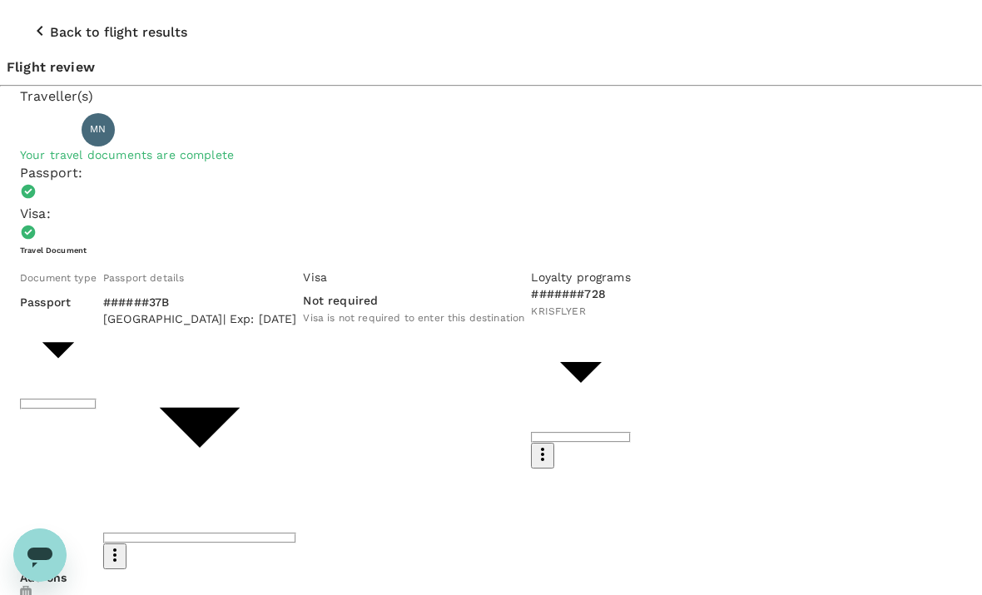
type textarea "I am a person with disability -- may I request an aisle seat, please, on all fl…"
click at [37, 26] on icon "button" at bounding box center [40, 31] width 6 height 10
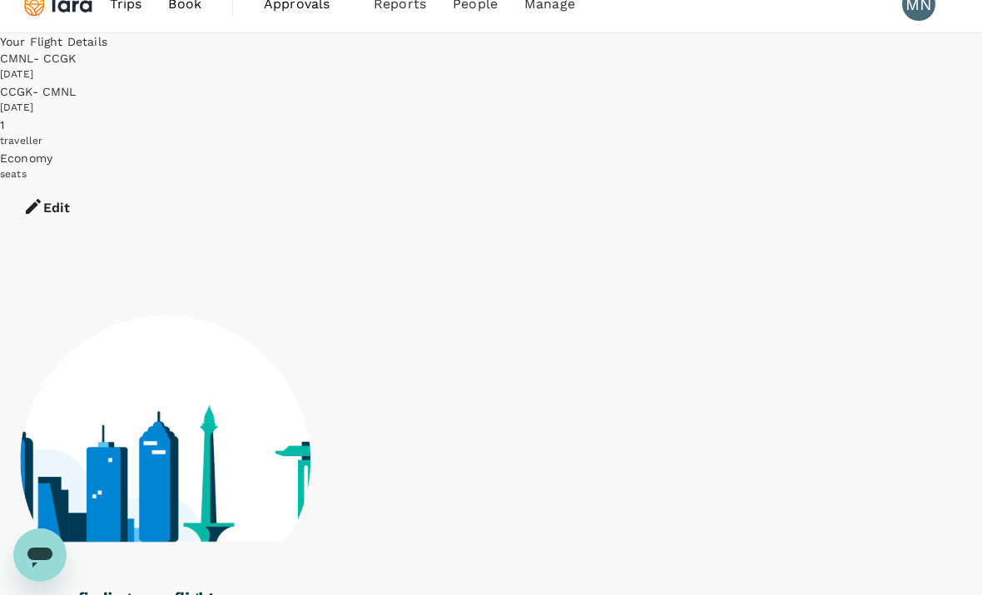
click at [93, 183] on button "Edit" at bounding box center [46, 208] width 93 height 50
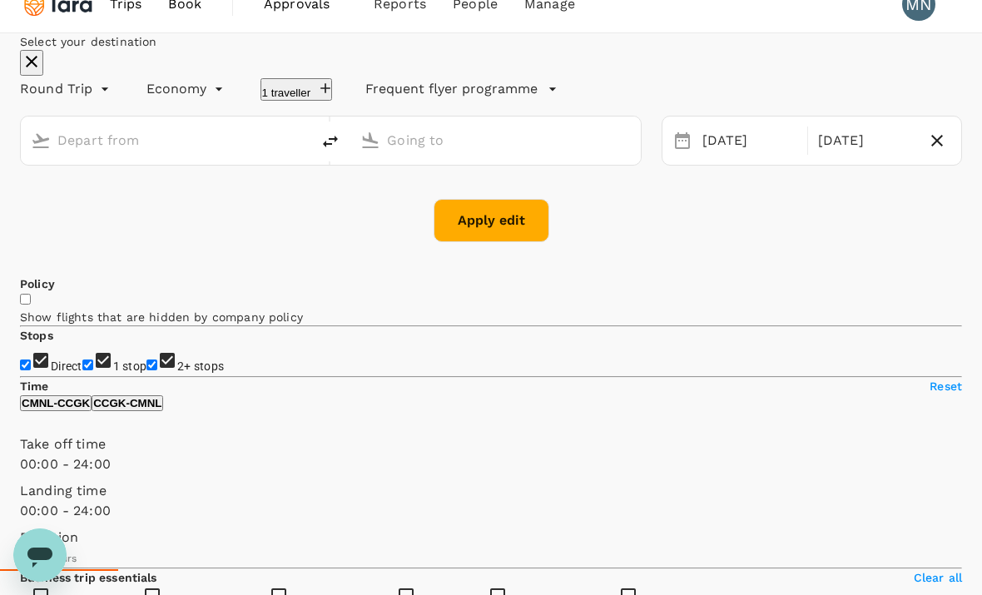
type input "[GEOGRAPHIC_DATA], [GEOGRAPHIC_DATA] (any)"
click at [811, 157] on div "[DATE]" at bounding box center [865, 141] width 108 height 32
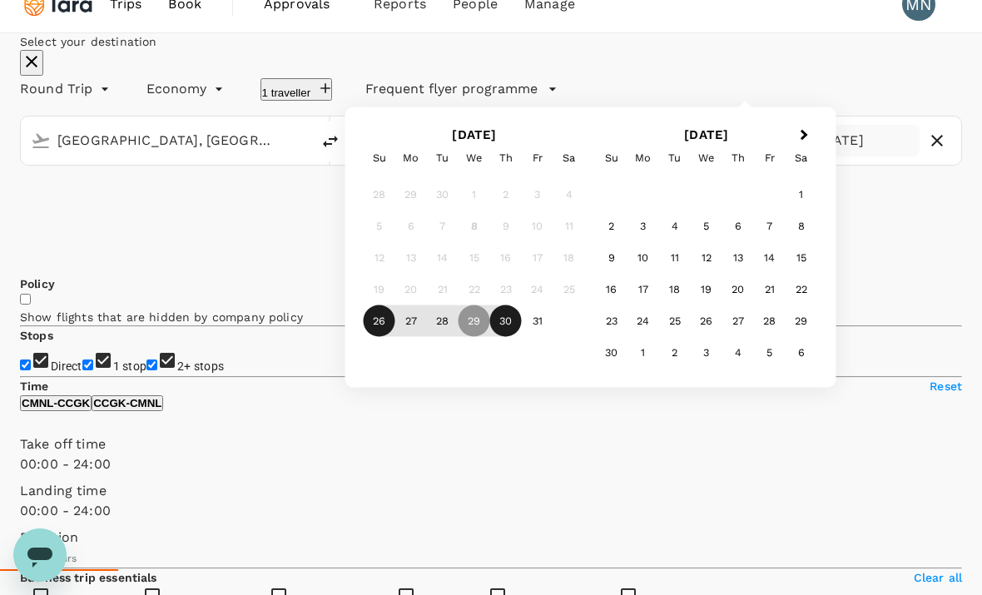
click at [522, 337] on div "30" at bounding box center [506, 321] width 32 height 32
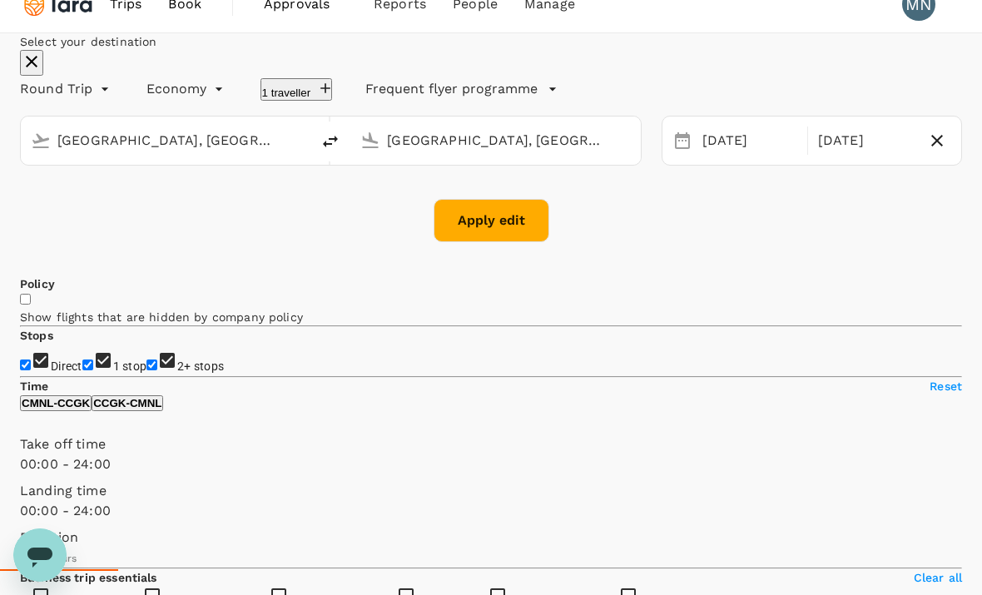
click at [513, 242] on button "Apply edit" at bounding box center [491, 220] width 116 height 43
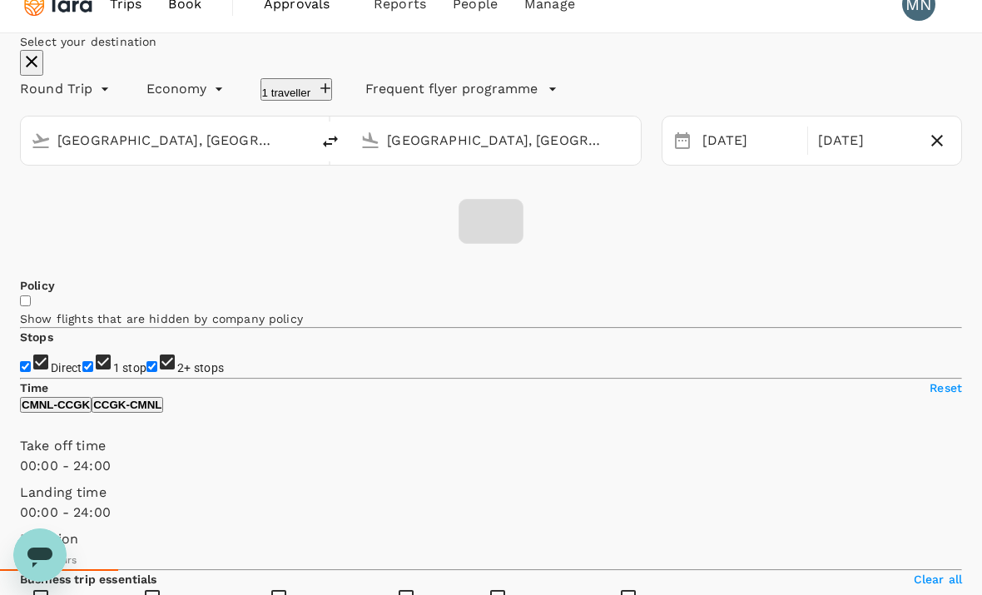
checkbox input "false"
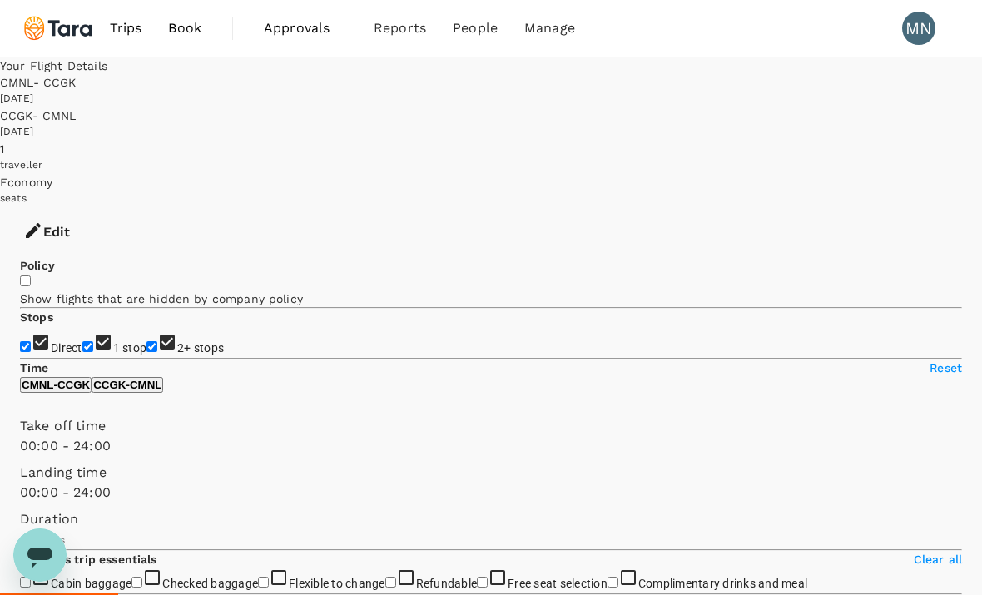
type input "1235"
checkbox input "true"
type input "1735"
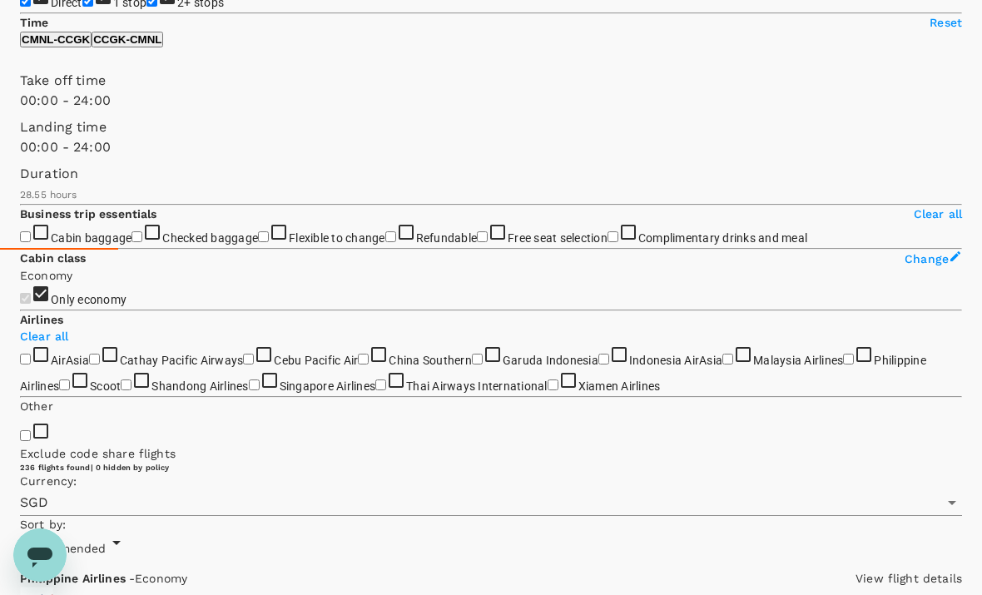
scroll to position [332, 0]
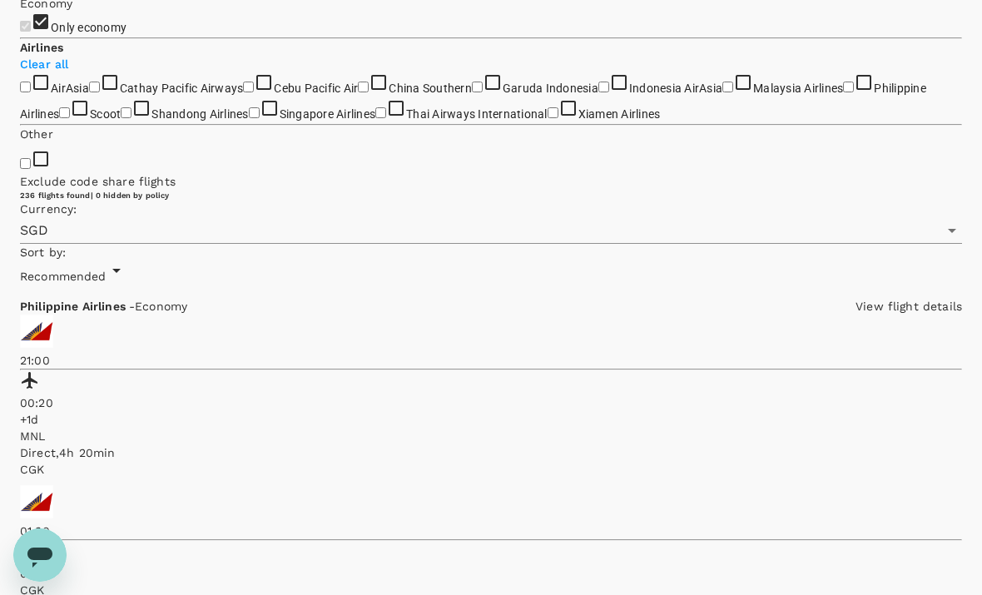
scroll to position [621, 0]
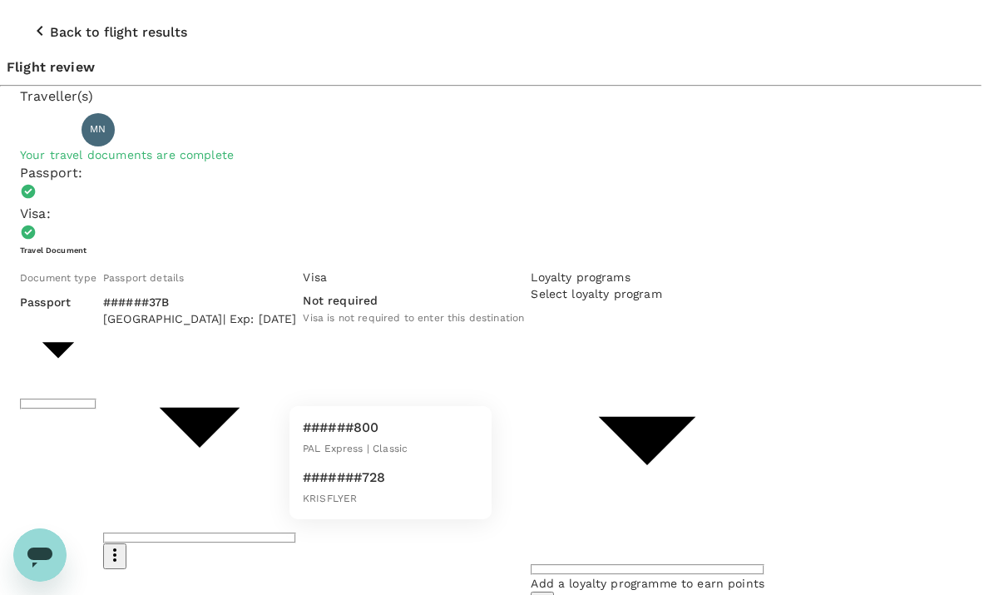
click at [347, 472] on p "#######728" at bounding box center [344, 477] width 83 height 20
type input "19aa34a5-53bf-48b5-96d6-5d18a30b866c"
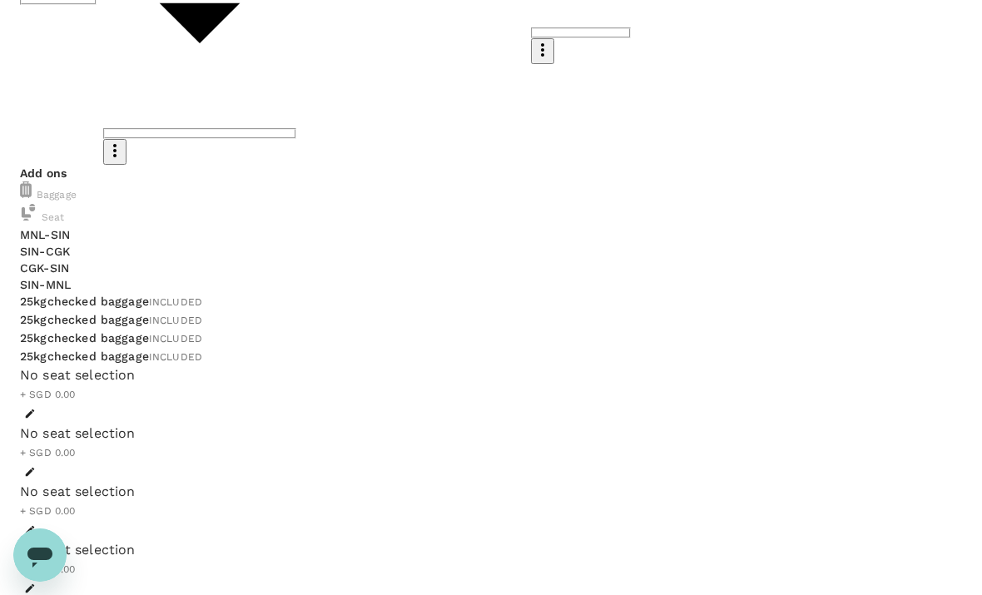
scroll to position [405, 0]
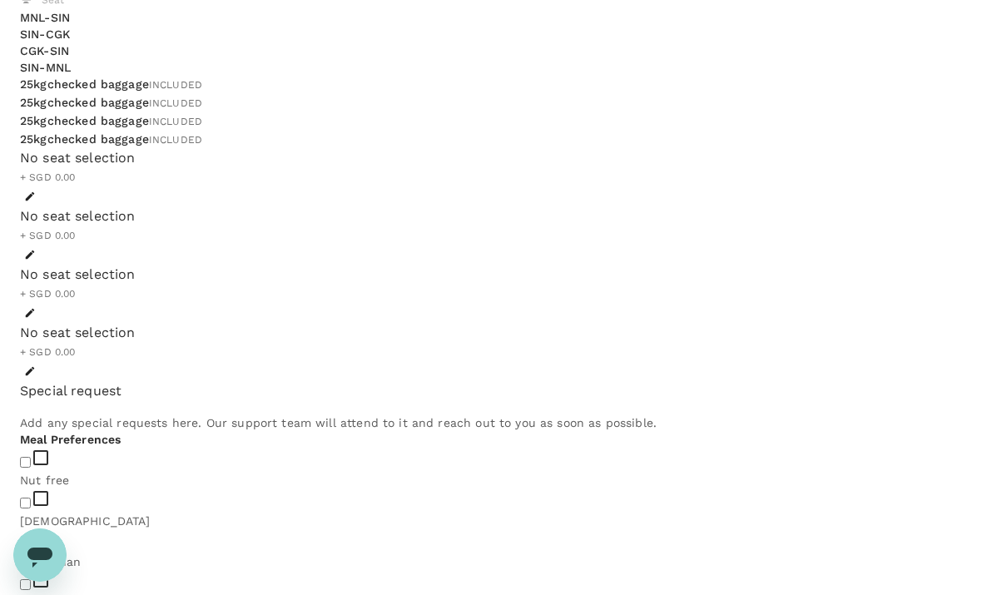
scroll to position [674, 0]
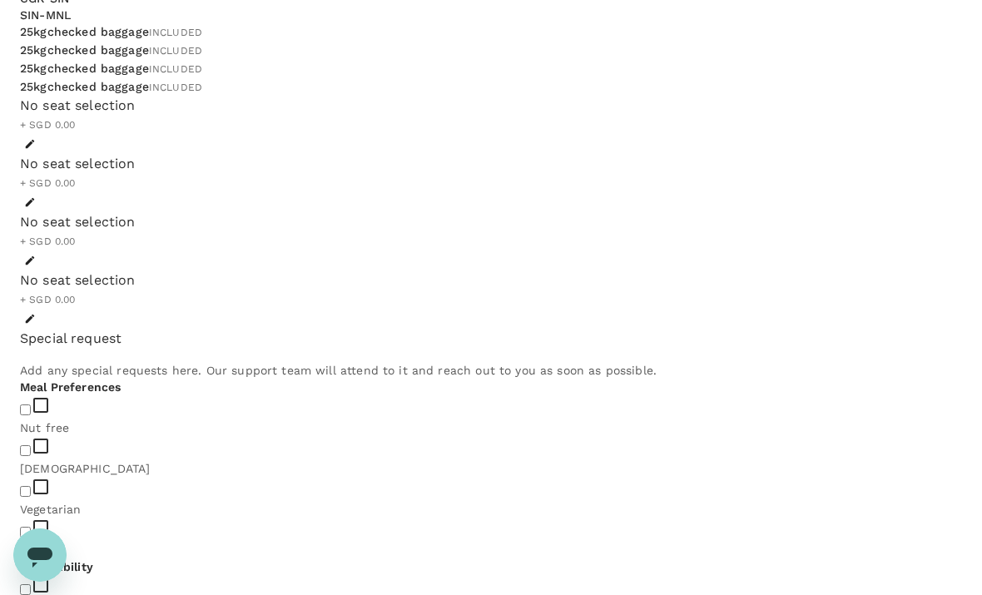
type textarea "M"
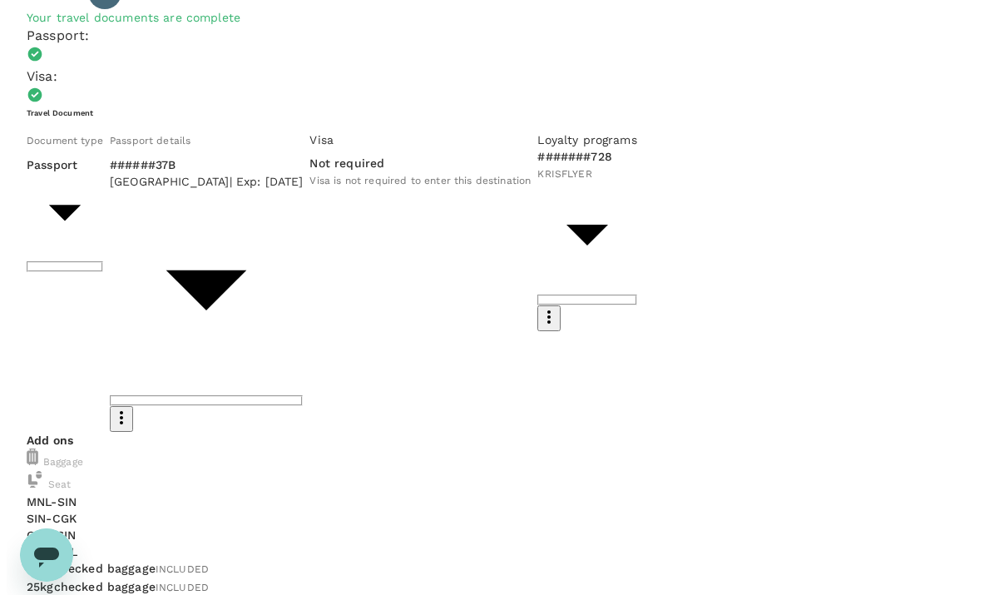
scroll to position [90, 0]
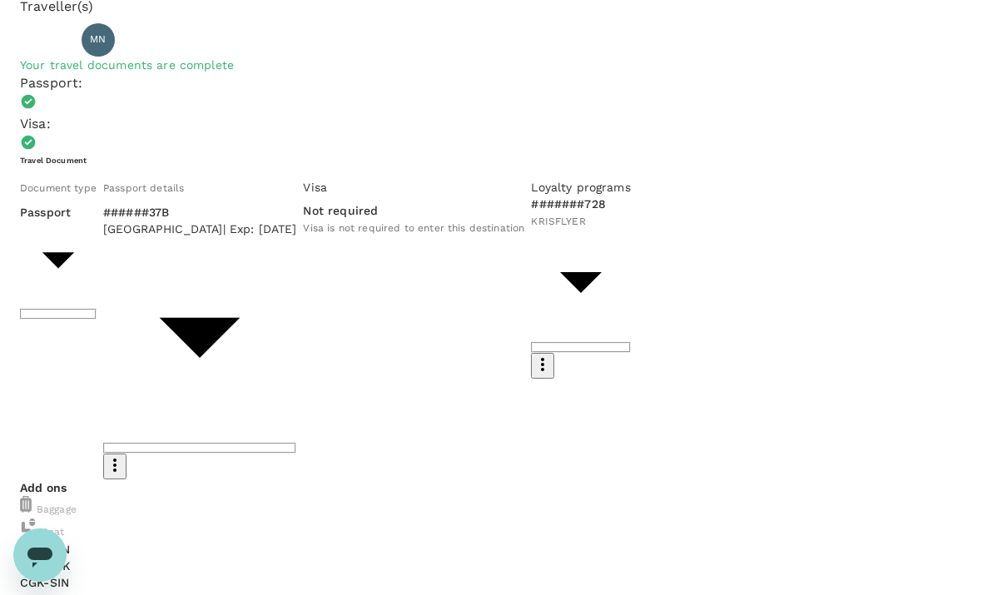
type textarea "I am a person with disability. May I request an aisle seat, please, for all fli…"
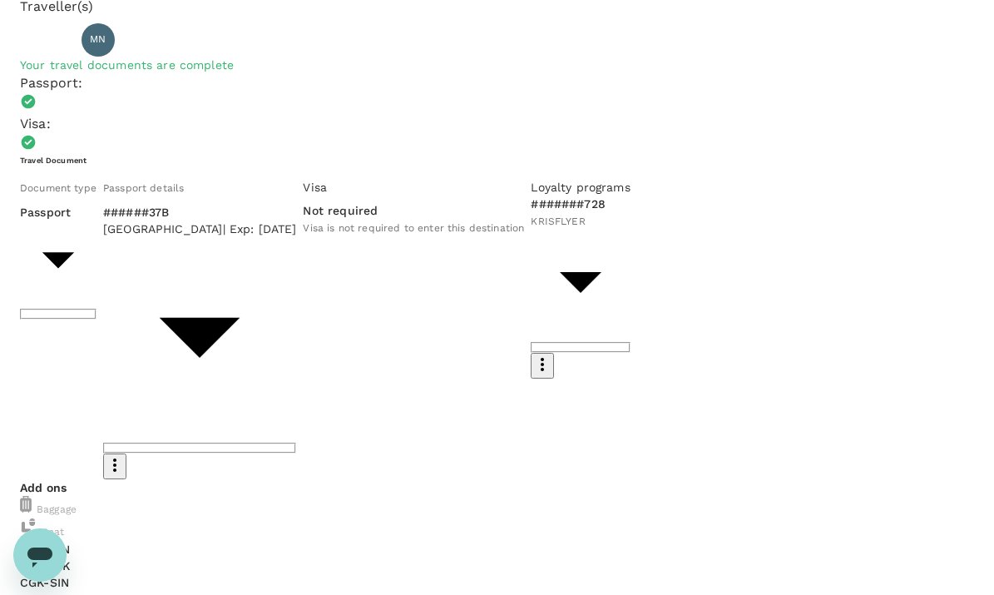
scroll to position [19, 0]
type textarea "Participation in the nickel convening in [GEOGRAPHIC_DATA] for learning and mee…"
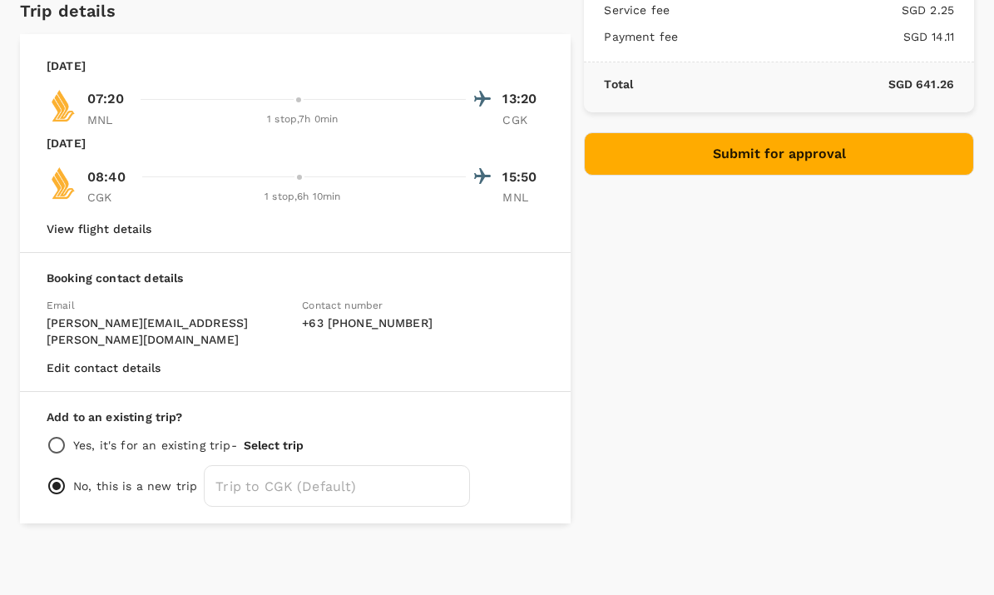
scroll to position [396, 0]
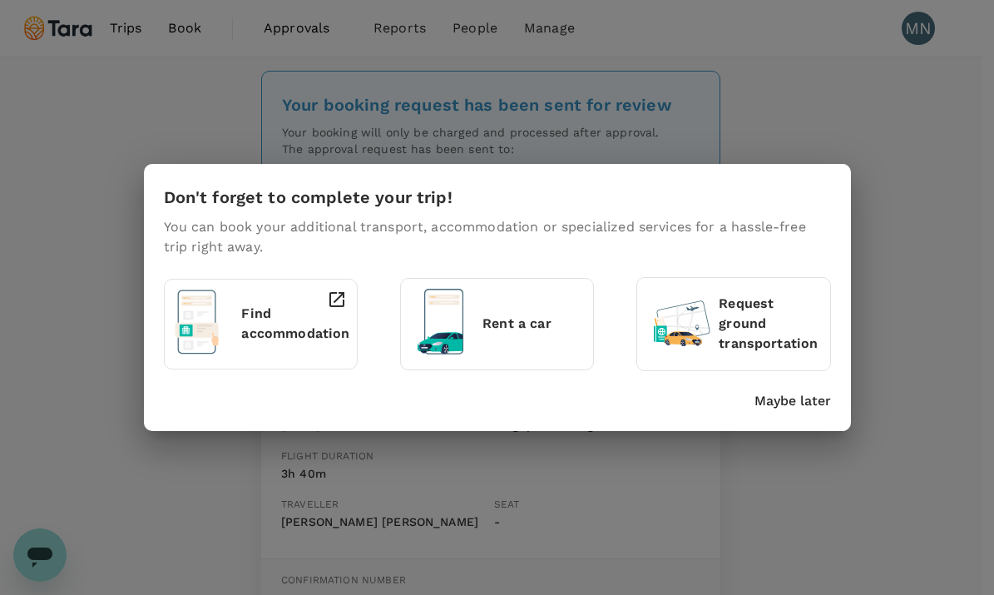
click at [783, 398] on p "Maybe later" at bounding box center [792, 401] width 77 height 20
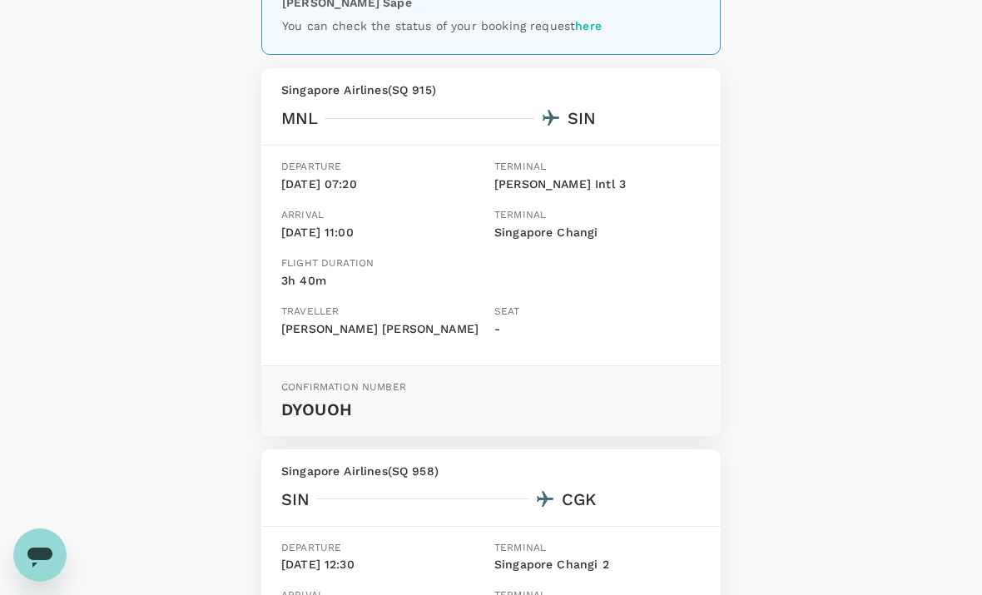
scroll to position [205, 0]
